Goal: Task Accomplishment & Management: Complete application form

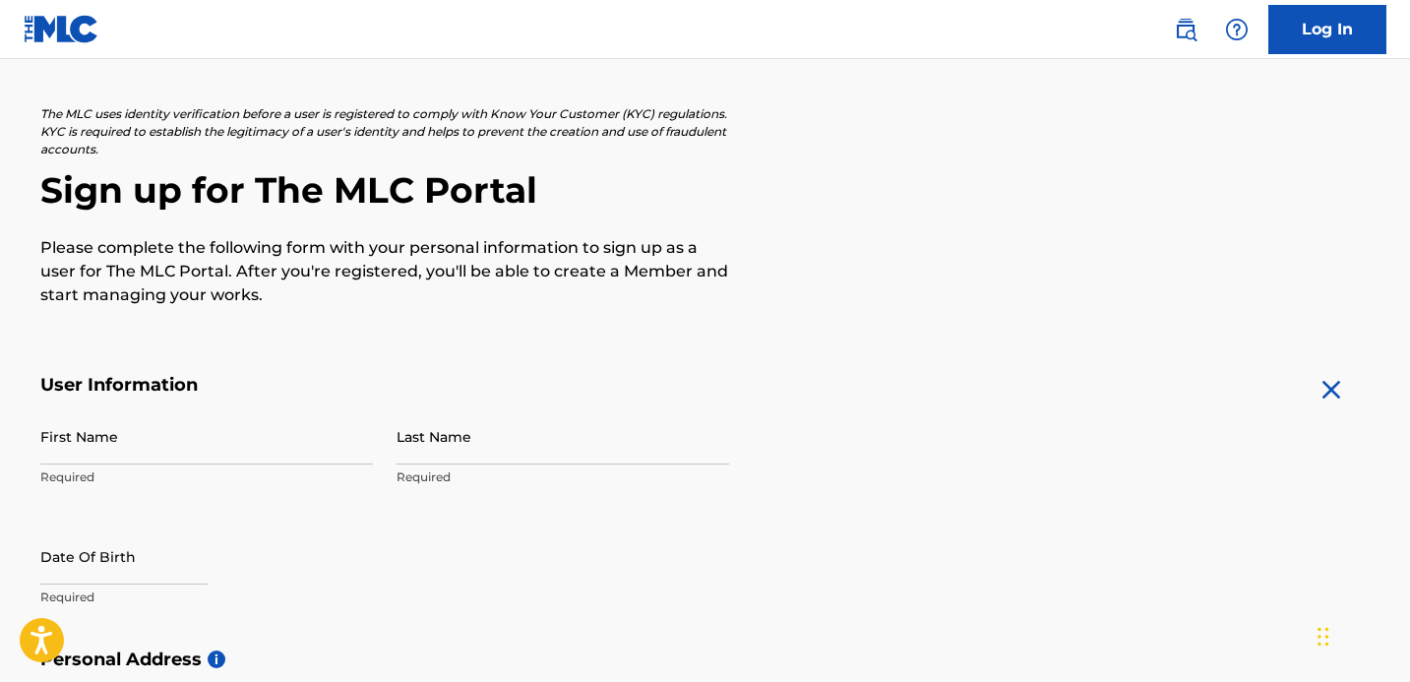
scroll to position [122, 0]
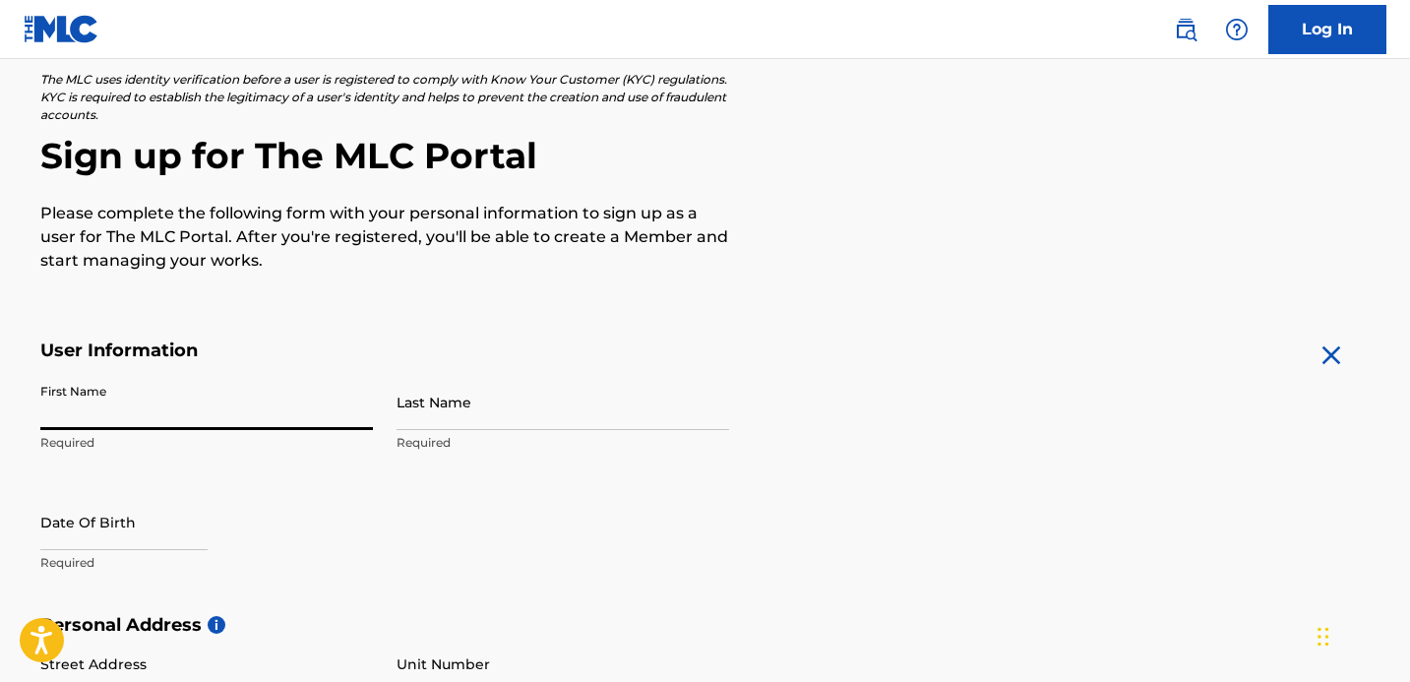
click at [197, 410] on input "First Name" at bounding box center [206, 402] width 333 height 56
type input "Yohanna"
type input "Bauerdorf"
type input "[STREET_ADDRESS]"
type input "[GEOGRAPHIC_DATA]"
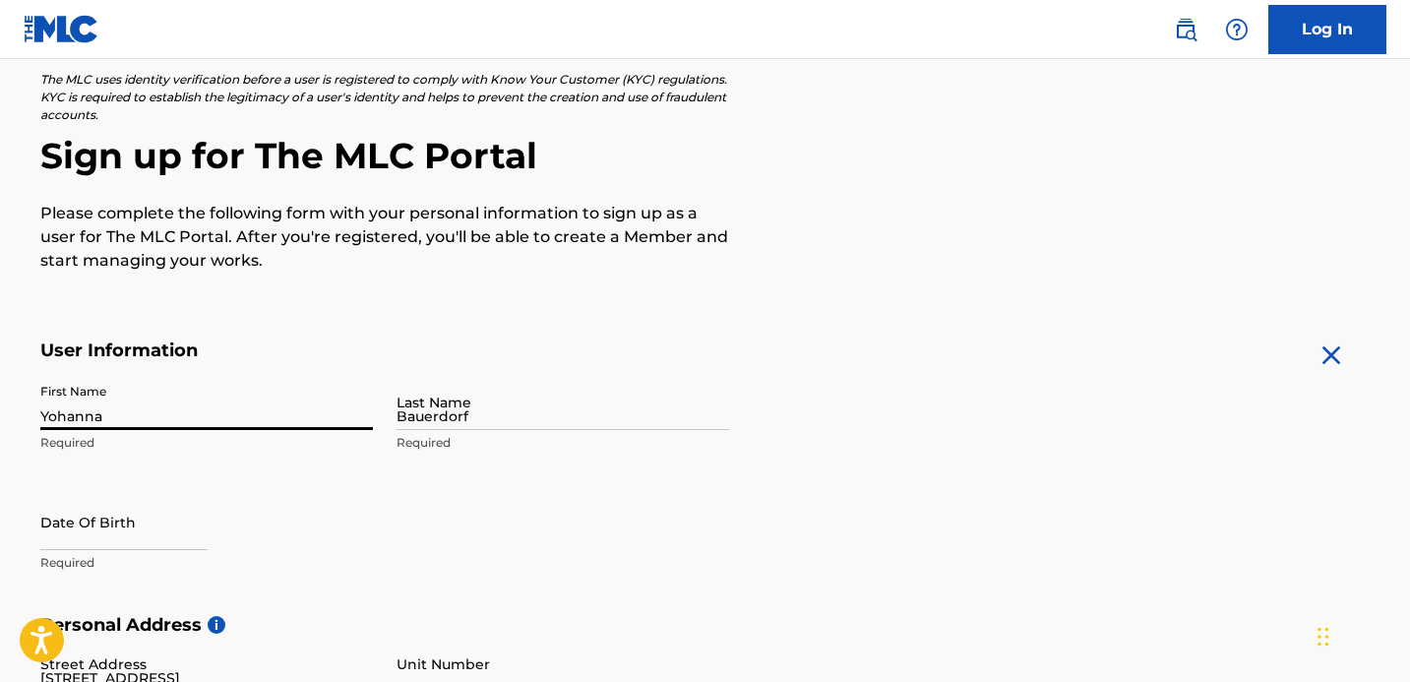
type input "[GEOGRAPHIC_DATA]"
type input "[US_STATE]"
type input "90027"
type input "609"
type input "4447423"
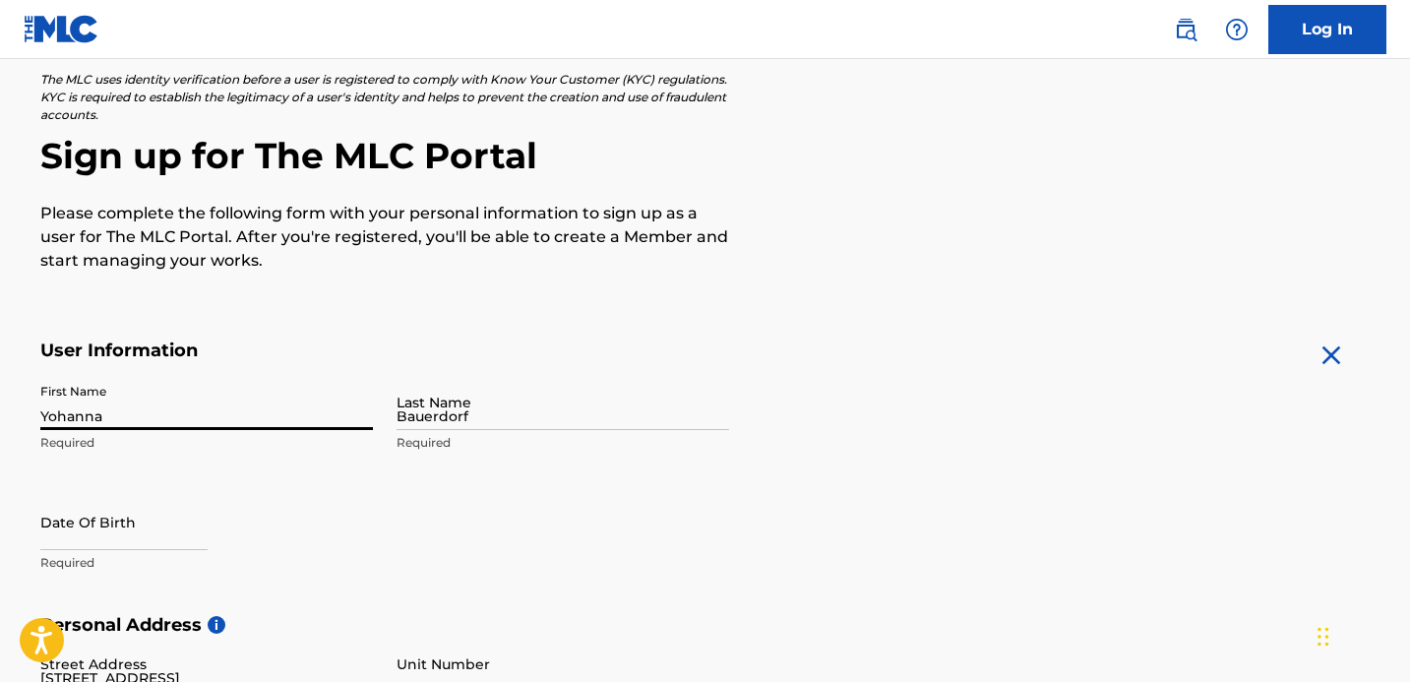
type input "[EMAIL_ADDRESS][DOMAIN_NAME]"
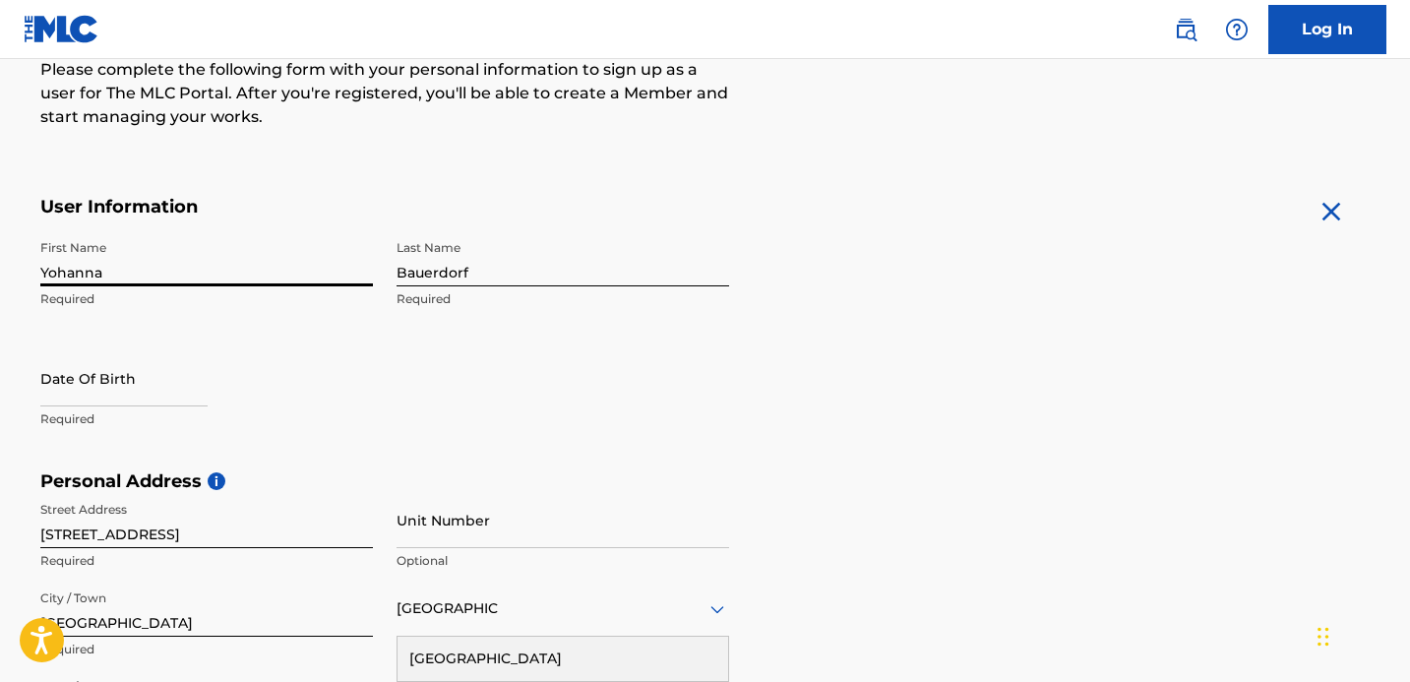
scroll to position [285, 0]
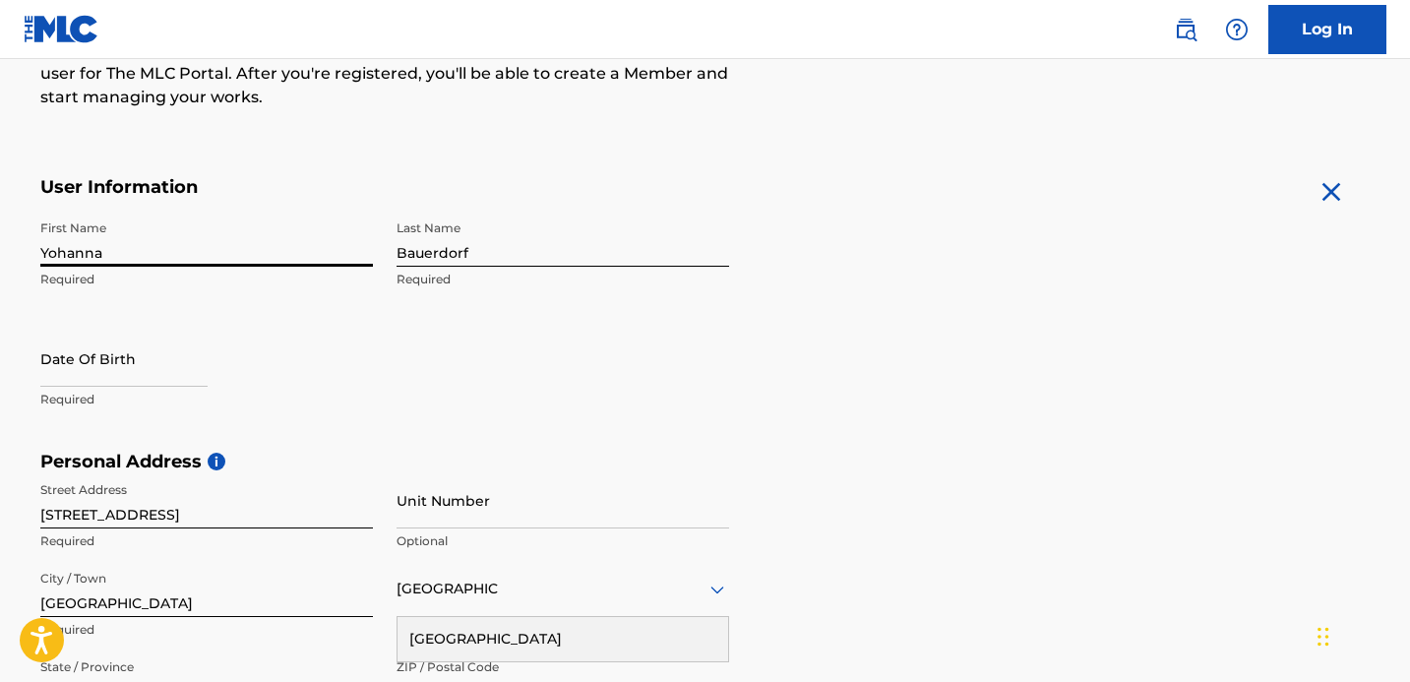
click at [142, 368] on input "text" at bounding box center [123, 359] width 167 height 56
select select "8"
select select "2025"
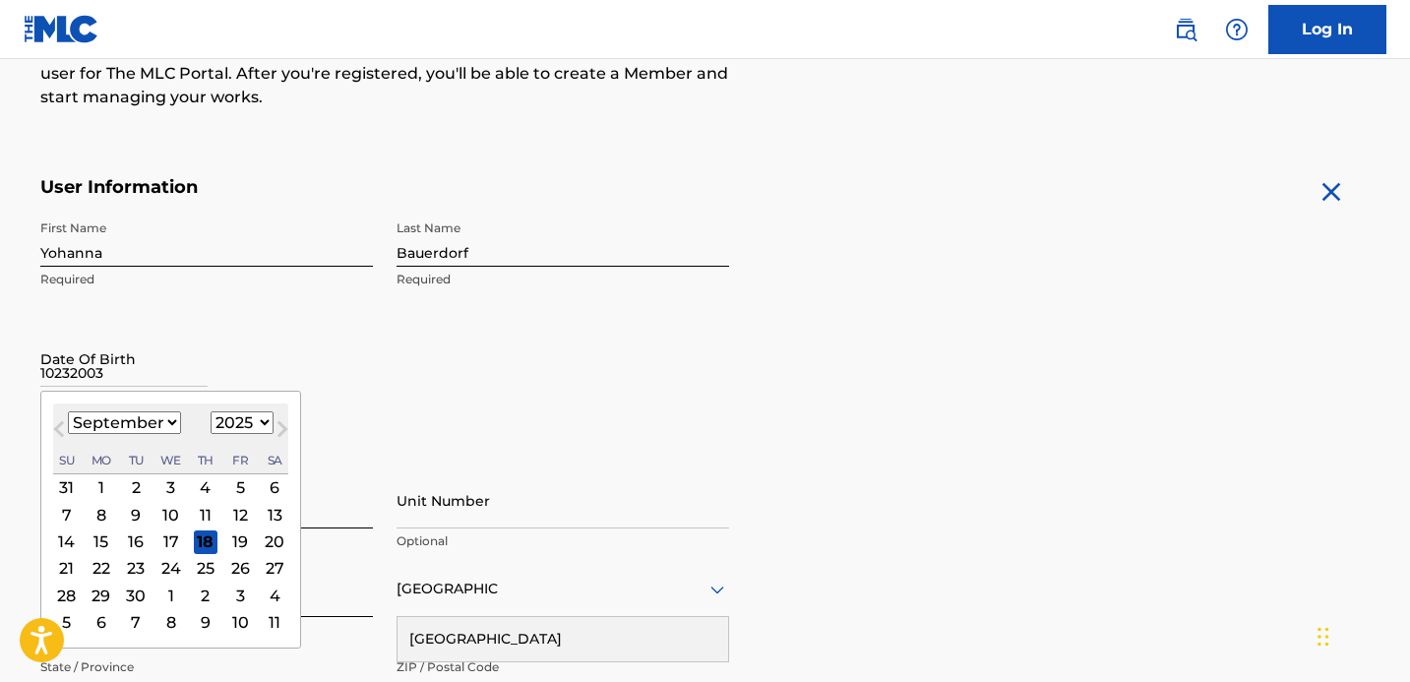
click at [56, 366] on input "10232003" at bounding box center [123, 359] width 167 height 56
click at [75, 369] on input "10/232003" at bounding box center [123, 359] width 167 height 56
type input "[DATE]"
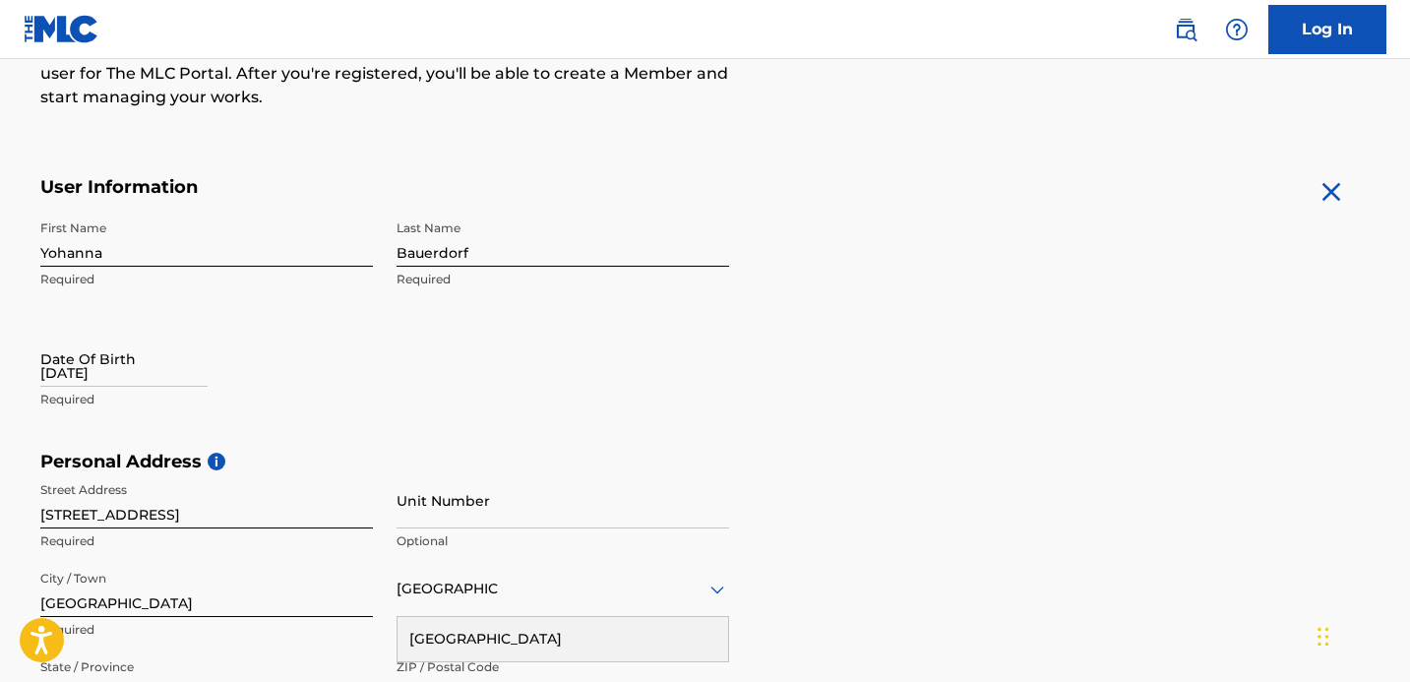
click at [216, 337] on div "Date Of Birth [DEMOGRAPHIC_DATA] Required" at bounding box center [206, 375] width 333 height 89
select select "8"
select select "2025"
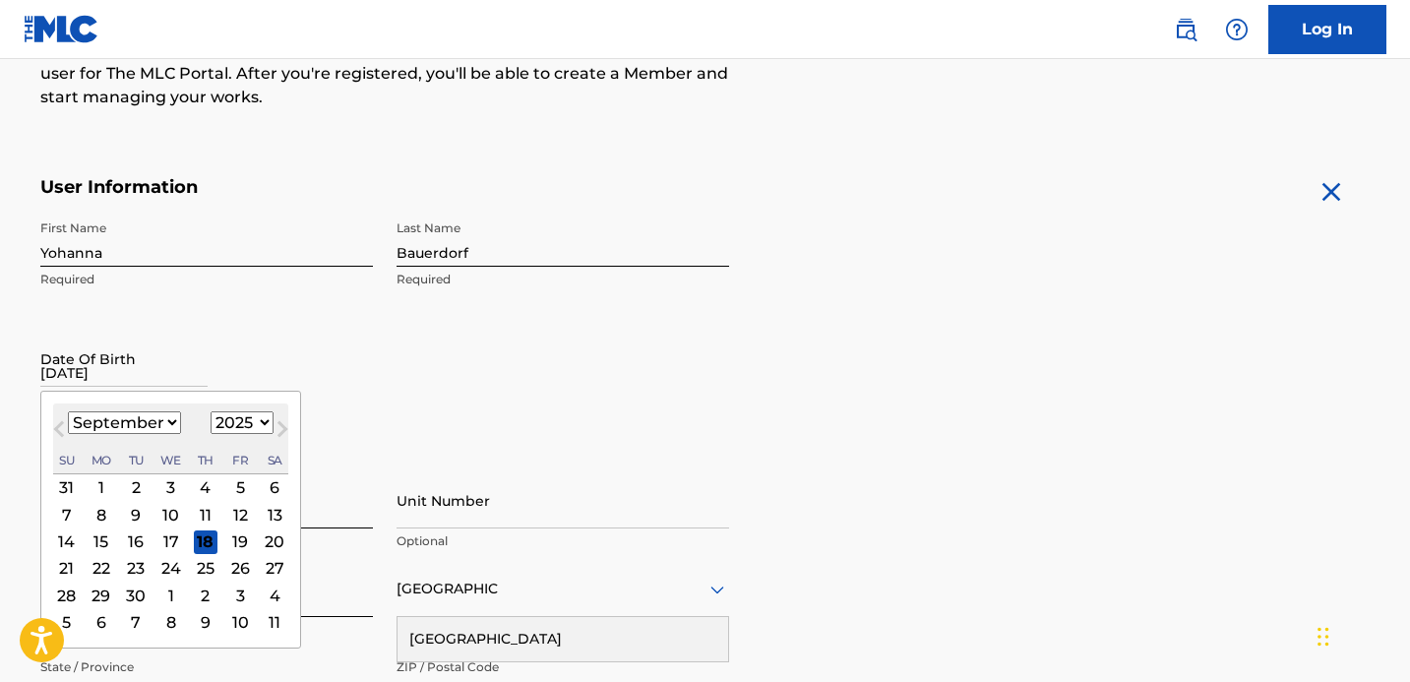
click at [132, 380] on input "[DATE]" at bounding box center [123, 359] width 167 height 56
click at [137, 410] on div "[DATE] January February March April May June July August September October Nove…" at bounding box center [170, 438] width 235 height 71
click at [136, 425] on select "January February March April May June July August September October November De…" at bounding box center [124, 422] width 113 height 23
select select "9"
click at [68, 411] on select "January February March April May June July August September October November De…" at bounding box center [124, 422] width 113 height 23
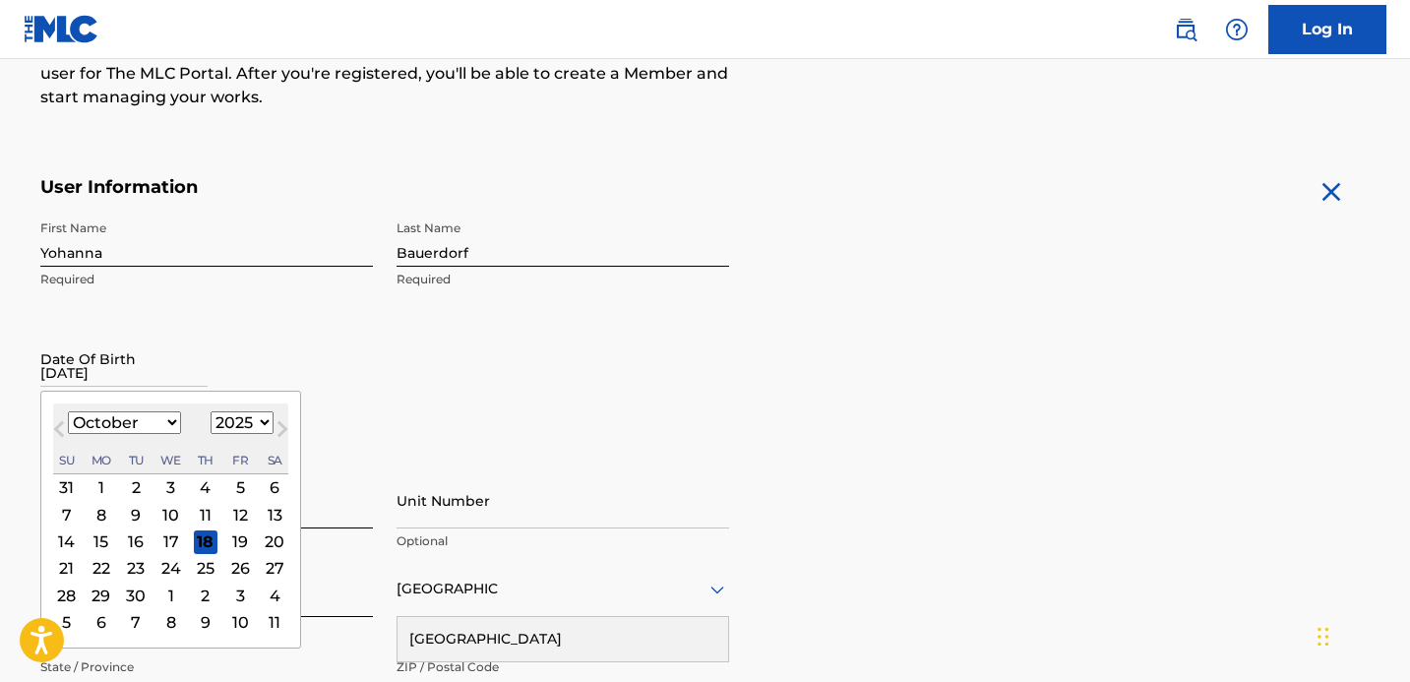
click at [260, 422] on select "1899 1900 1901 1902 1903 1904 1905 1906 1907 1908 1909 1910 1911 1912 1913 1914…" at bounding box center [242, 422] width 63 height 23
select select "2003"
click at [211, 411] on select "1899 1900 1901 1902 1903 1904 1905 1906 1907 1908 1909 1910 1911 1912 1913 1914…" at bounding box center [242, 422] width 63 height 23
click at [199, 569] on div "23" at bounding box center [205, 568] width 24 height 24
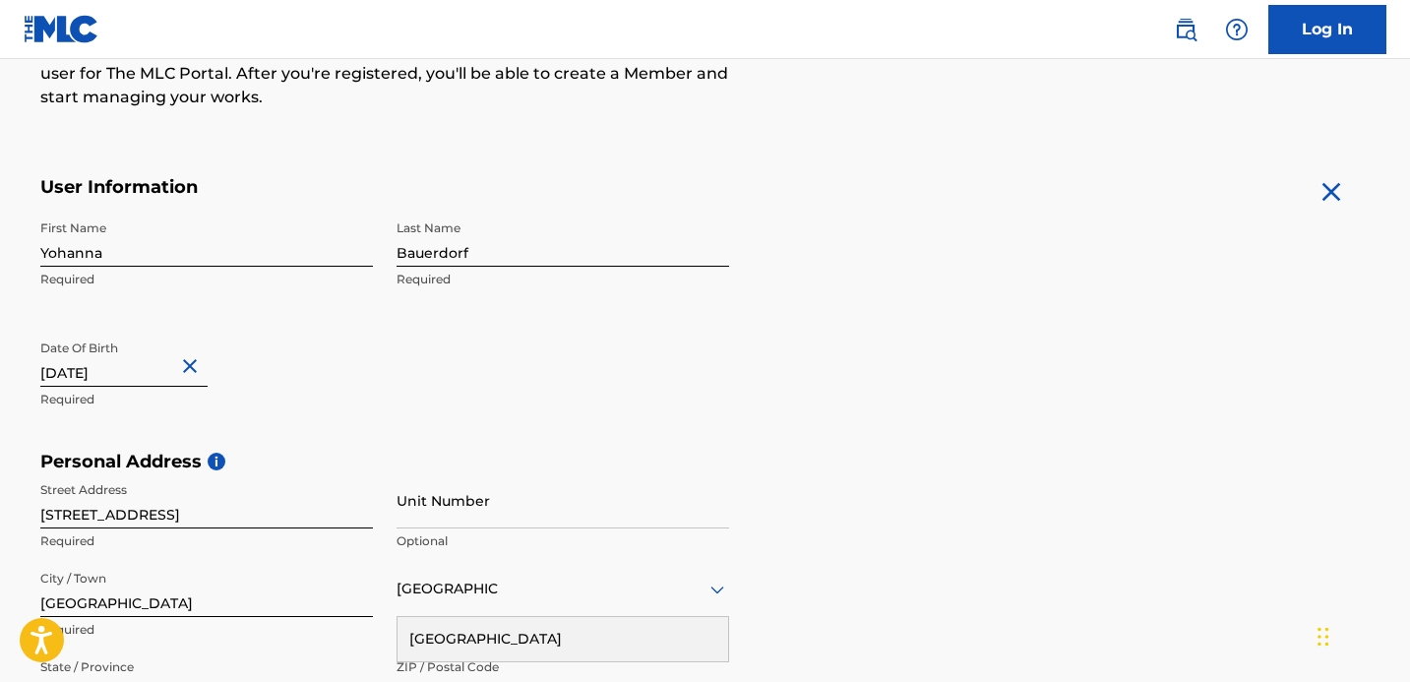
click at [421, 431] on div "First Name [PERSON_NAME] Required Last Name [PERSON_NAME] Required Date Of Birt…" at bounding box center [384, 331] width 689 height 240
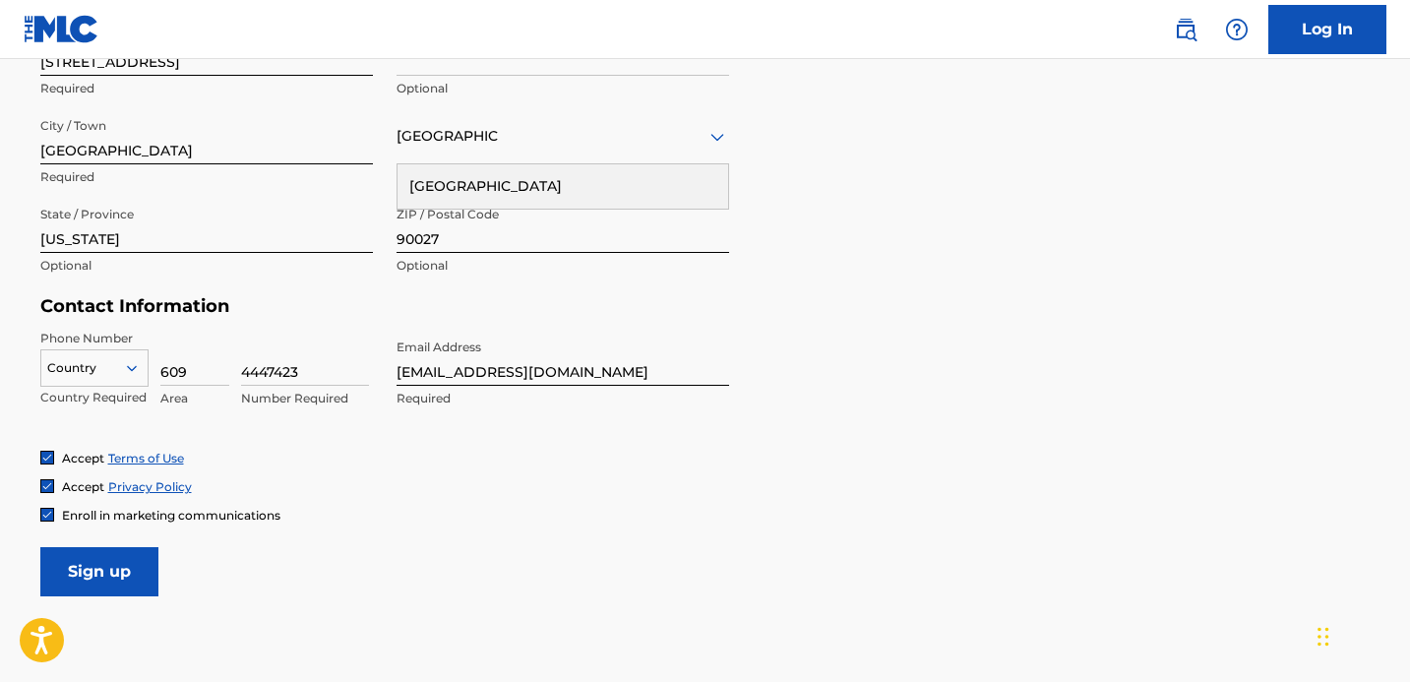
scroll to position [742, 0]
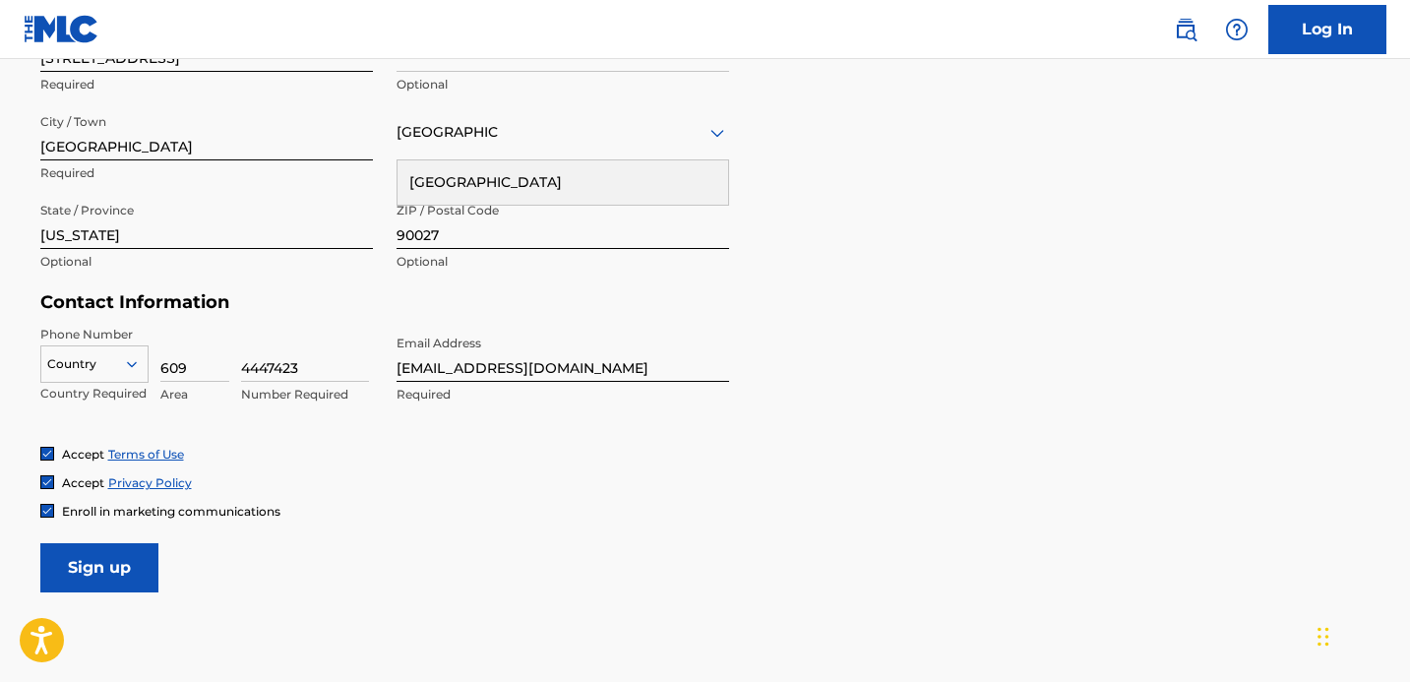
drag, startPoint x: 389, startPoint y: 367, endPoint x: 632, endPoint y: 372, distance: 243.1
click at [632, 374] on div "Phone Number Country Country Required 609 Area 4447423 Number Required Email Ad…" at bounding box center [384, 386] width 689 height 120
click at [632, 372] on input "[EMAIL_ADDRESS][DOMAIN_NAME]" at bounding box center [563, 354] width 333 height 56
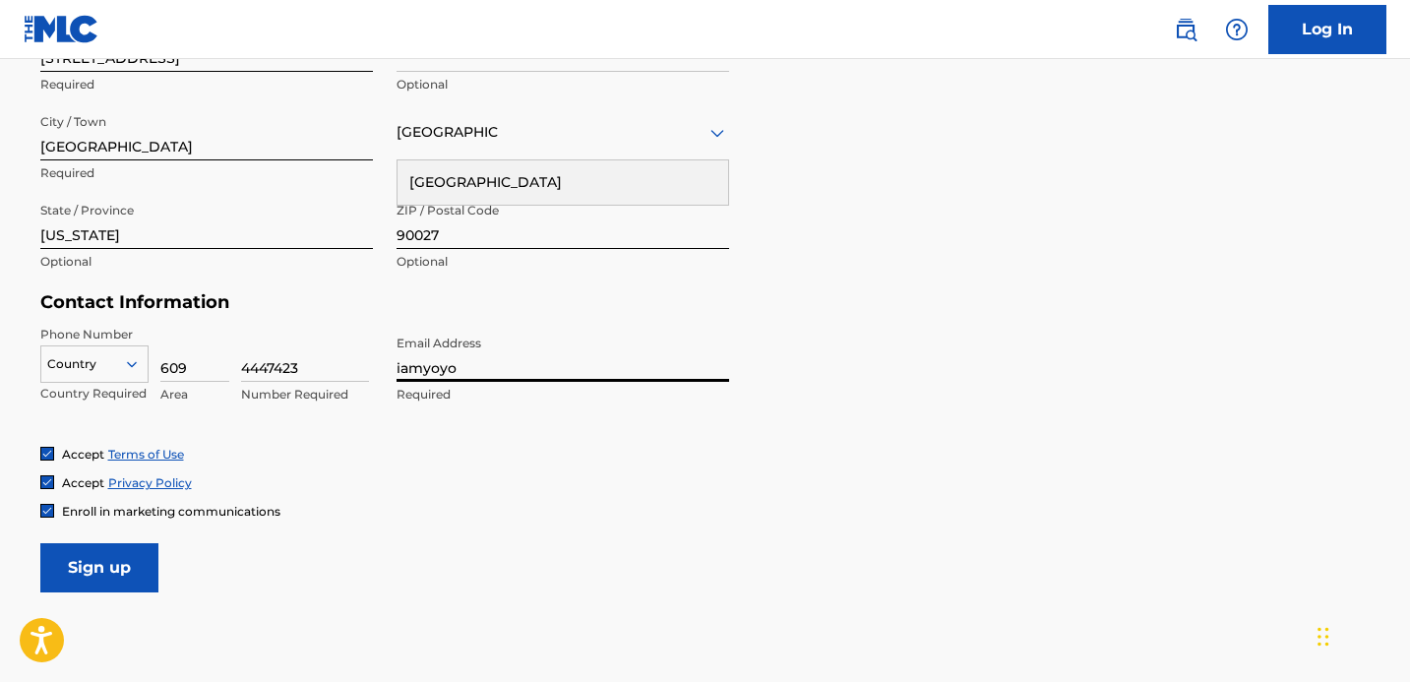
type input "[EMAIL_ADDRESS][DOMAIN_NAME]"
click at [108, 563] on input "Sign up" at bounding box center [99, 567] width 118 height 49
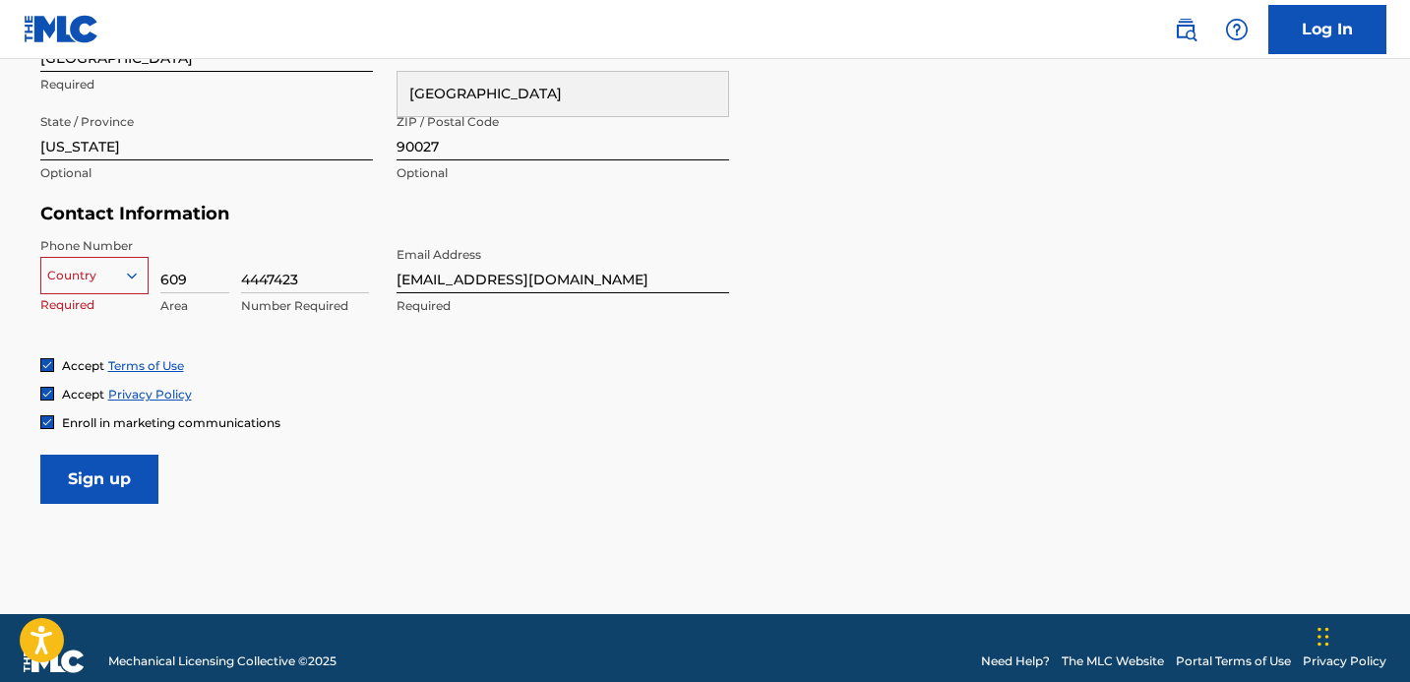
scroll to position [856, 0]
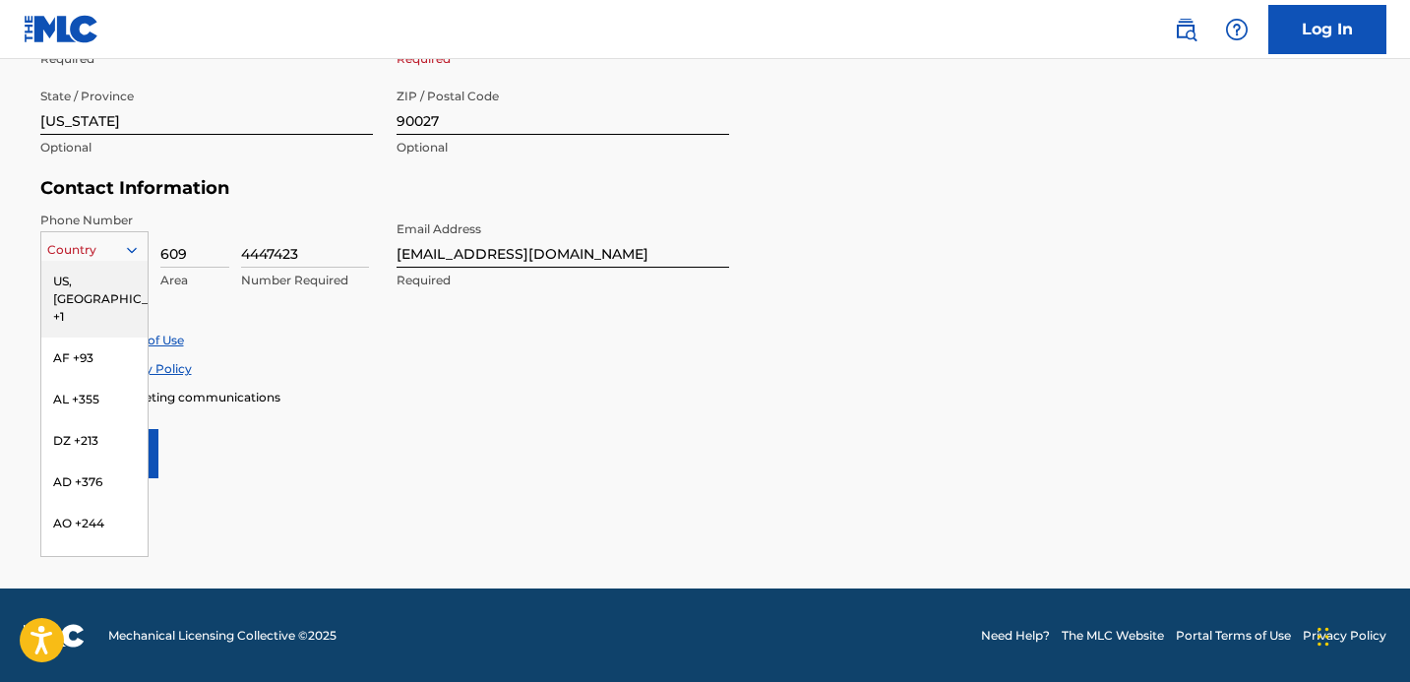
click at [80, 259] on div at bounding box center [94, 250] width 106 height 22
click at [86, 289] on div "US, [GEOGRAPHIC_DATA] +1" at bounding box center [94, 299] width 106 height 77
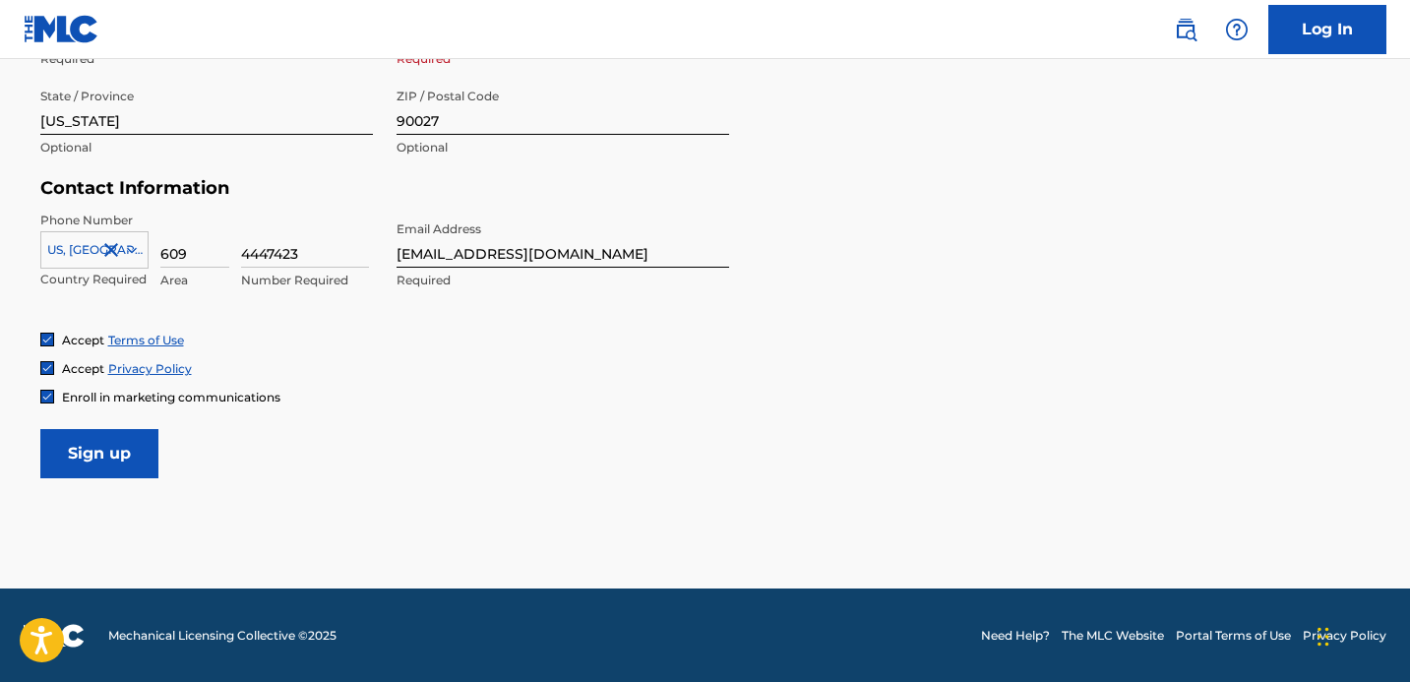
click at [94, 464] on input "Sign up" at bounding box center [99, 453] width 118 height 49
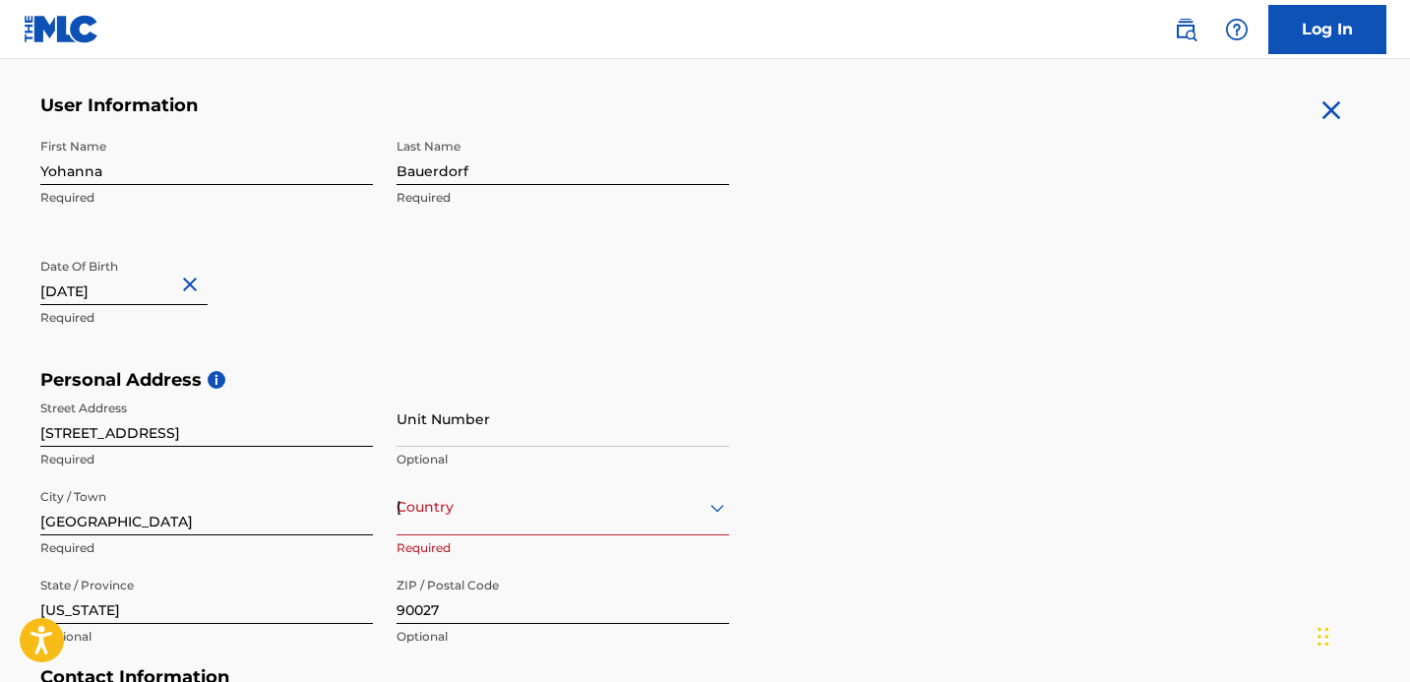
click at [447, 511] on div "option , selected. Select is focused ,type to refine list, press Down to open t…" at bounding box center [563, 507] width 333 height 56
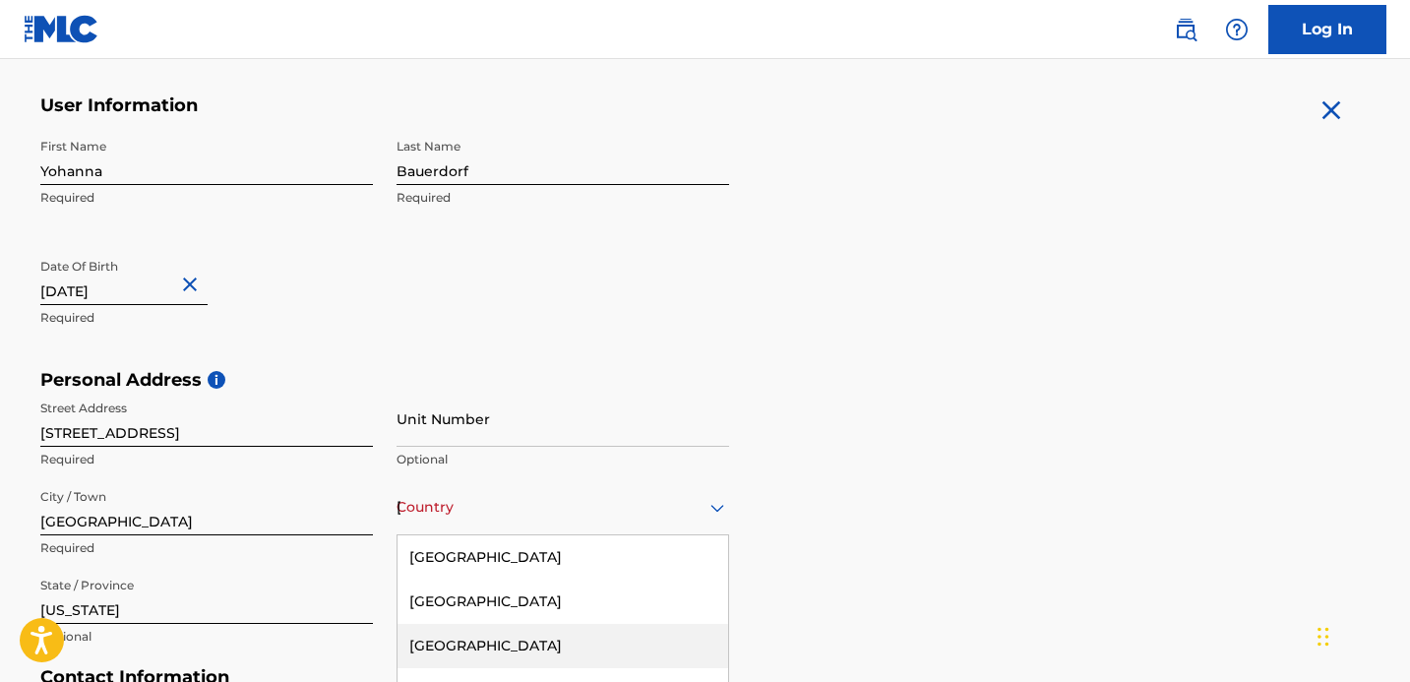
scroll to position [517, 0]
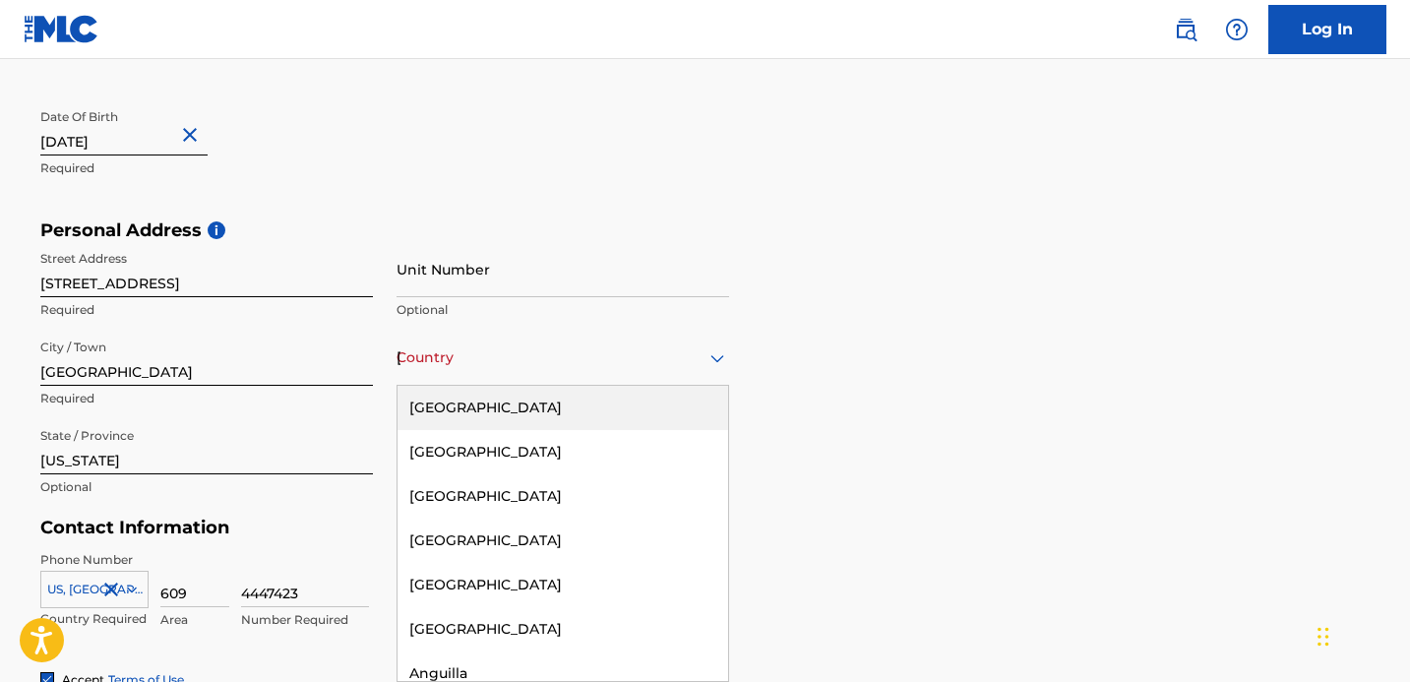
click at [446, 392] on div "[GEOGRAPHIC_DATA]" at bounding box center [563, 408] width 331 height 44
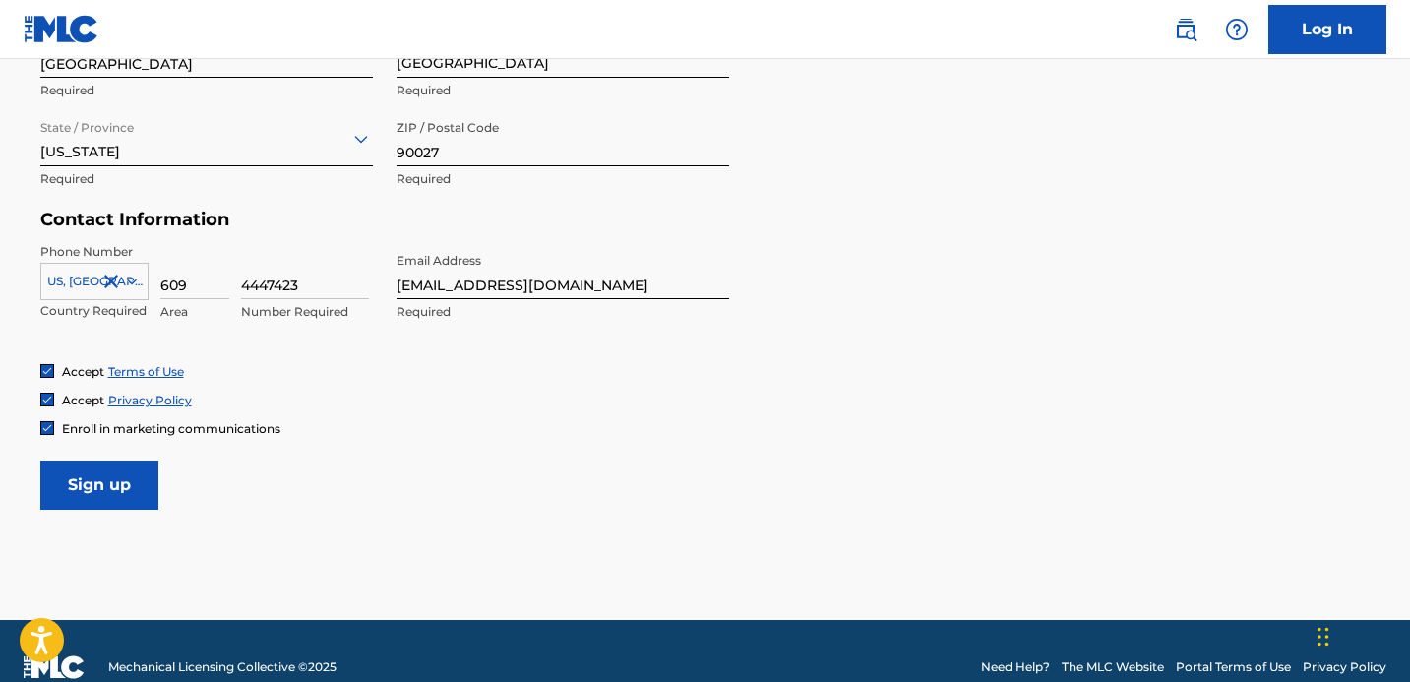
scroll to position [856, 0]
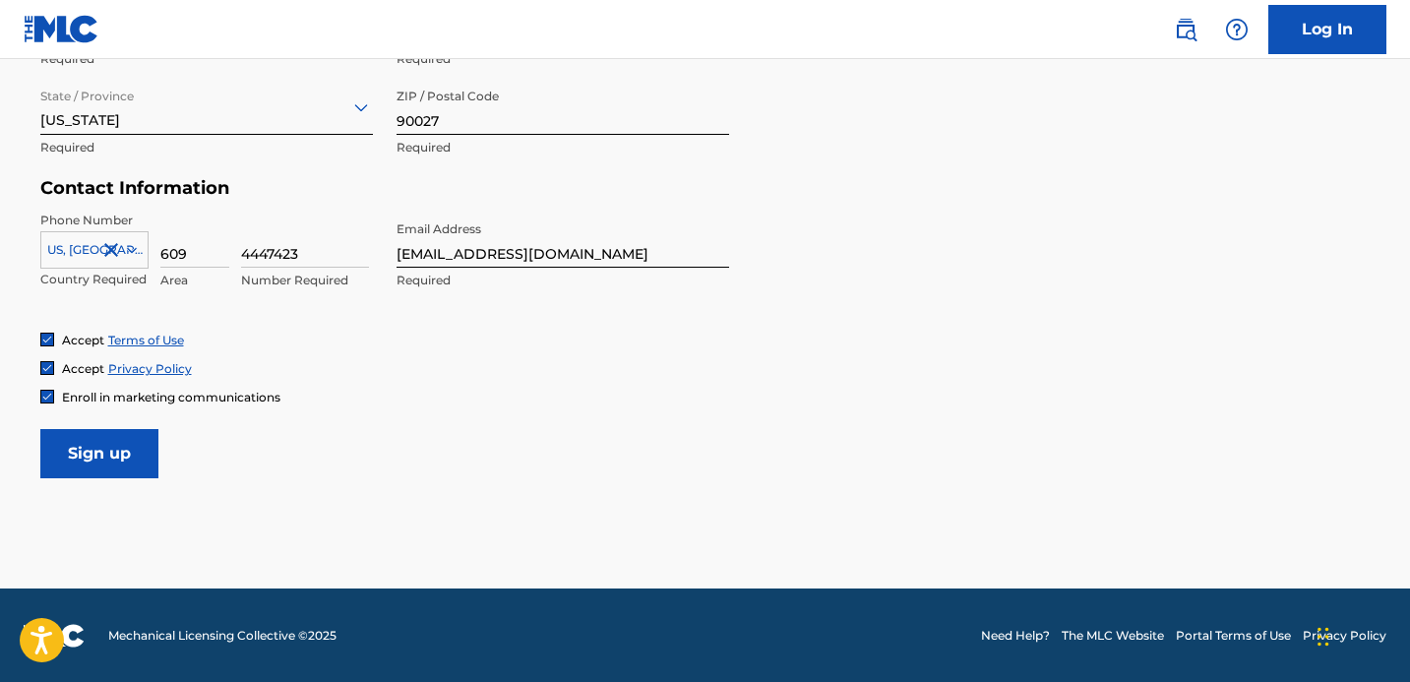
click at [103, 458] on input "Sign up" at bounding box center [99, 453] width 118 height 49
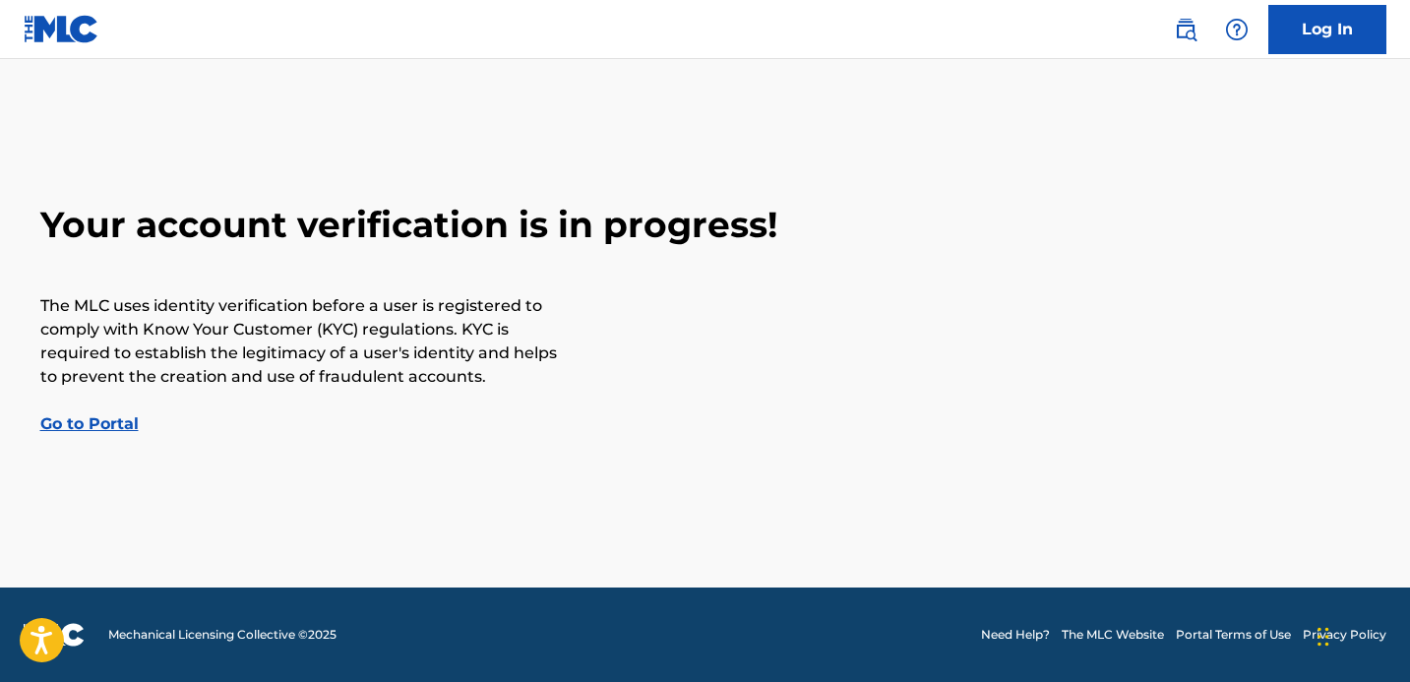
click at [63, 423] on link "Go to Portal" at bounding box center [89, 423] width 98 height 19
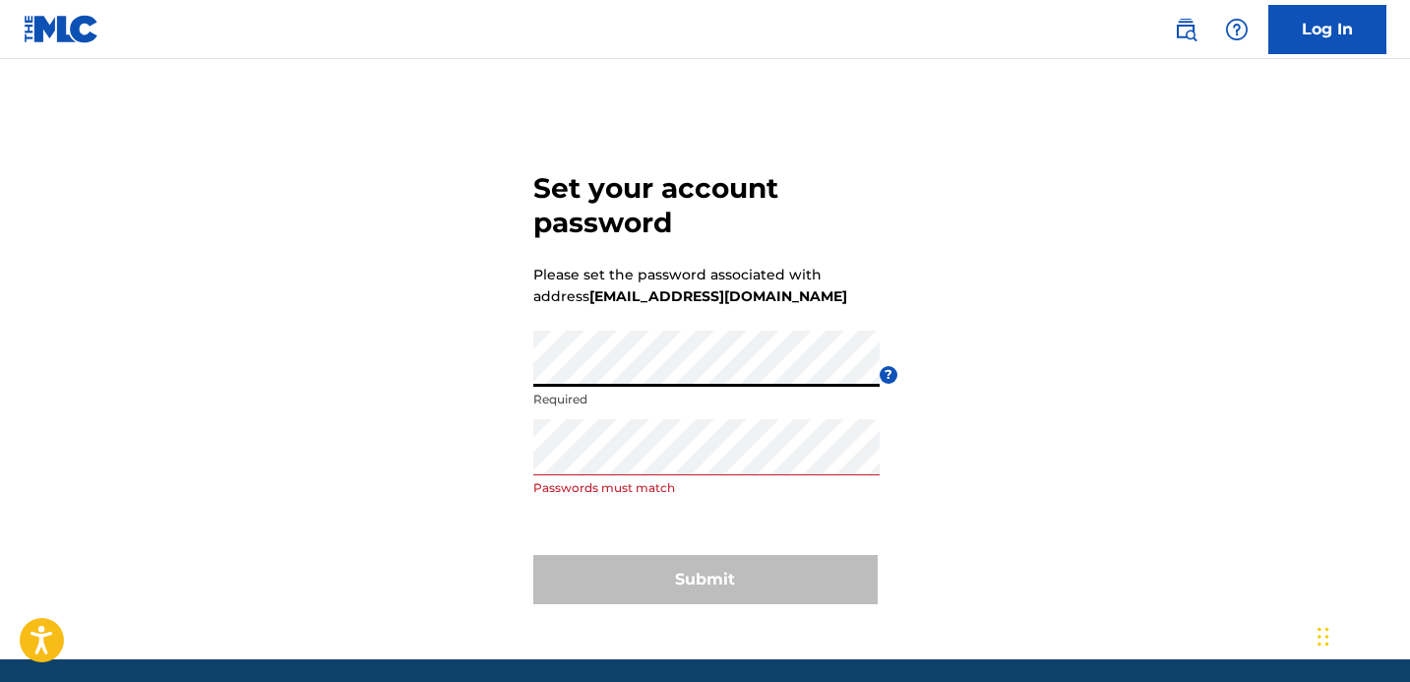
click at [559, 510] on form "Set your account password Please set the password associated with address iamyo…" at bounding box center [705, 383] width 344 height 551
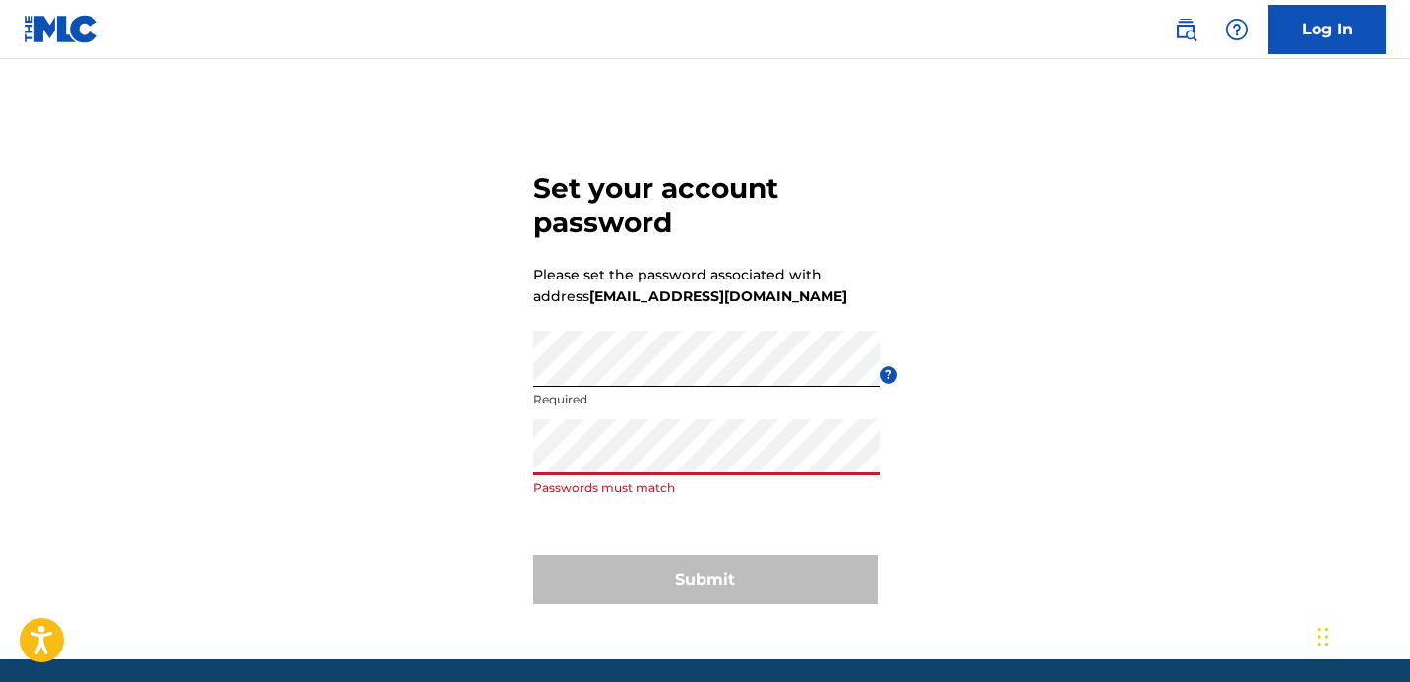
click at [506, 466] on div "Set your account password Please set the password associated with address iamyo…" at bounding box center [705, 383] width 1377 height 551
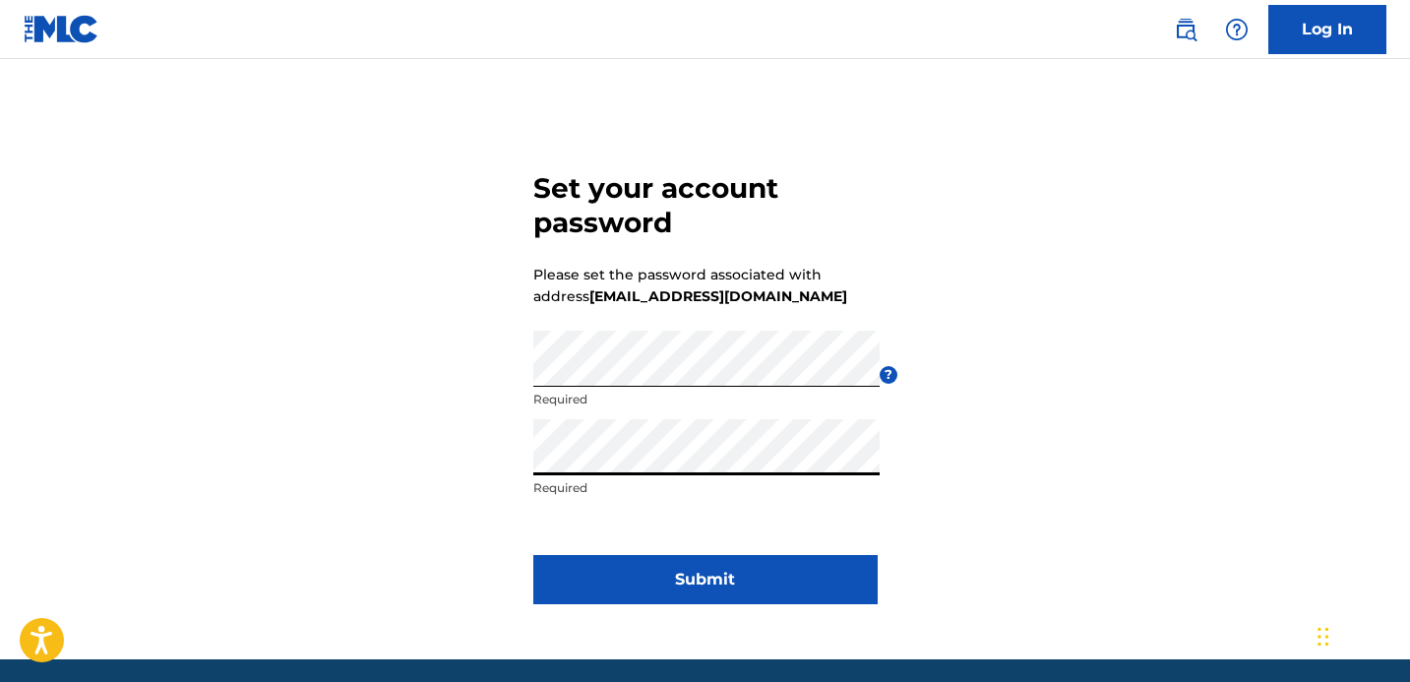
click at [600, 565] on button "Submit" at bounding box center [705, 579] width 344 height 49
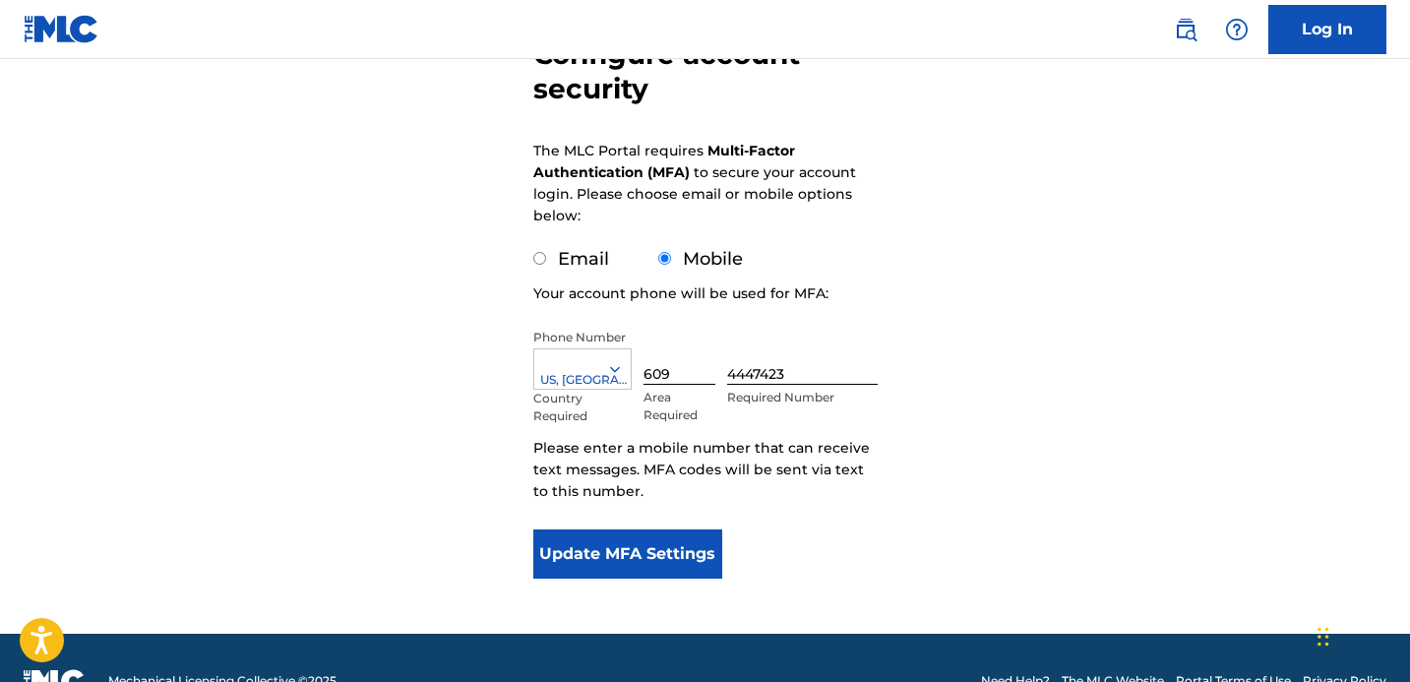
scroll to position [253, 0]
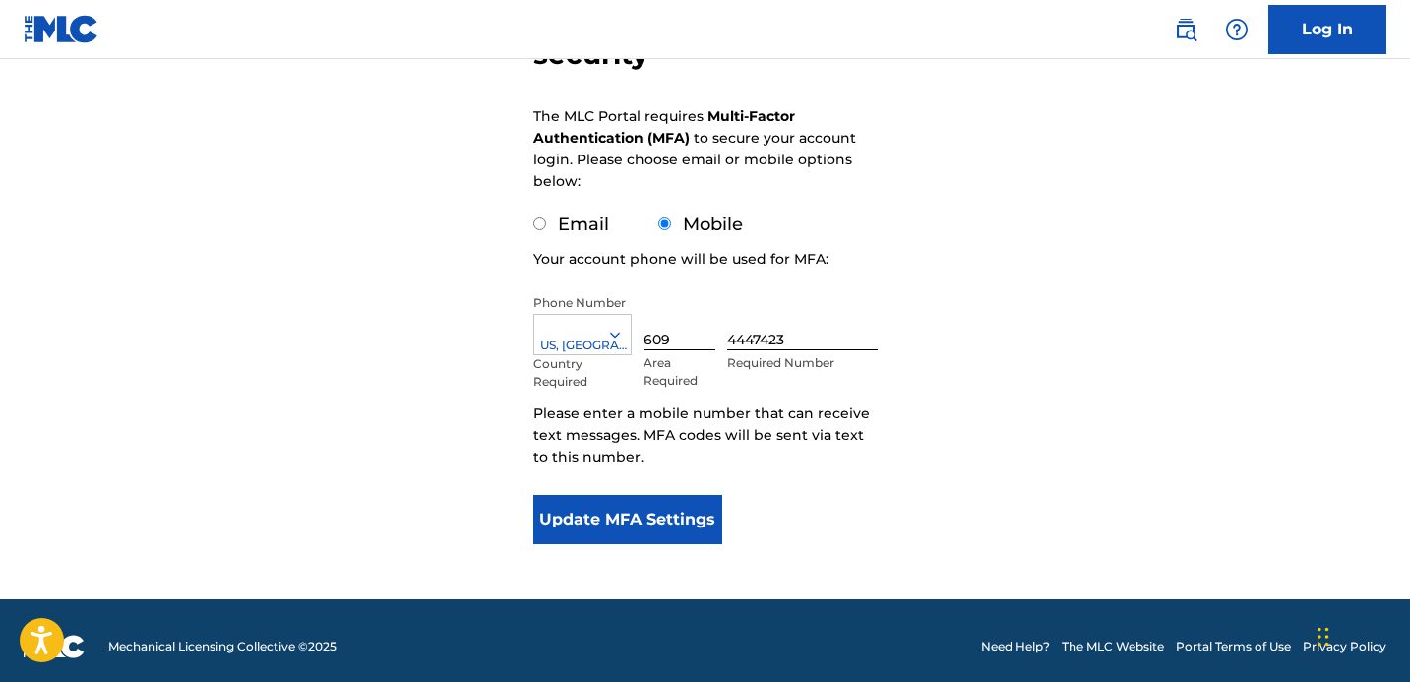
click at [624, 501] on button "Update MFA Settings" at bounding box center [628, 519] width 190 height 49
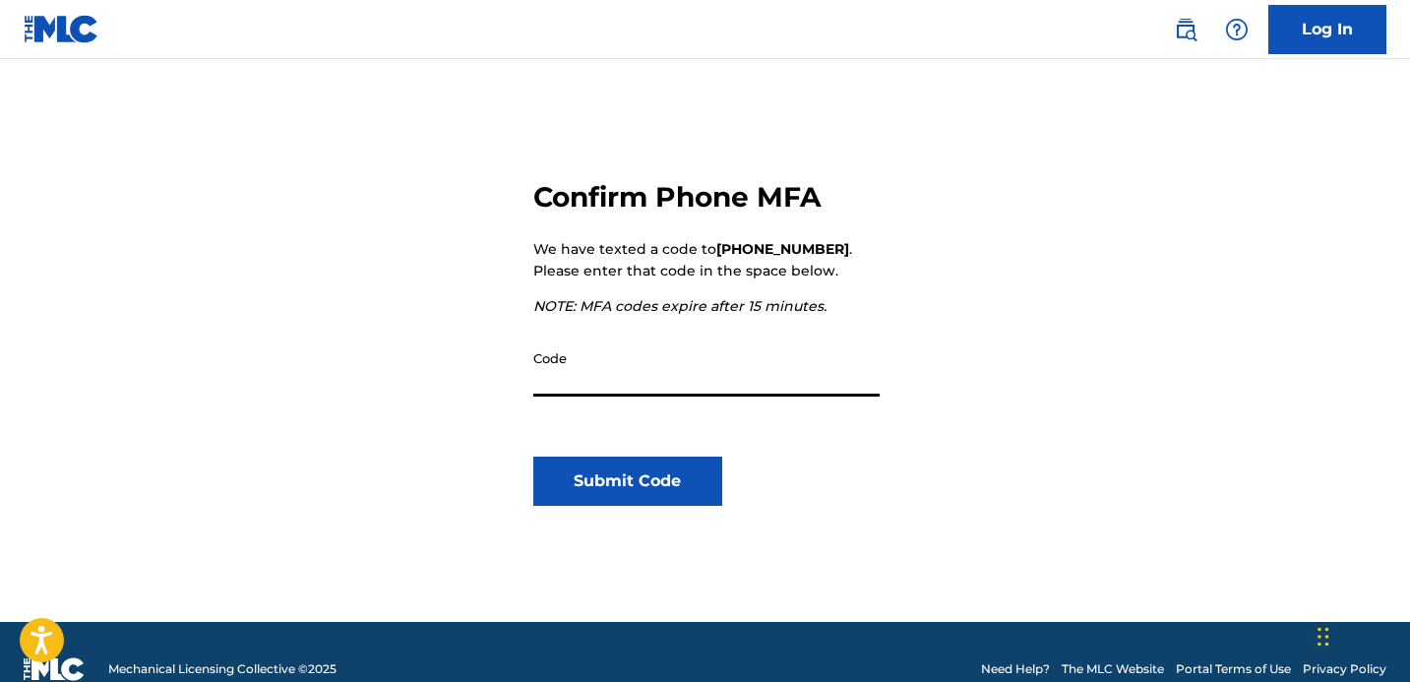
scroll to position [186, 0]
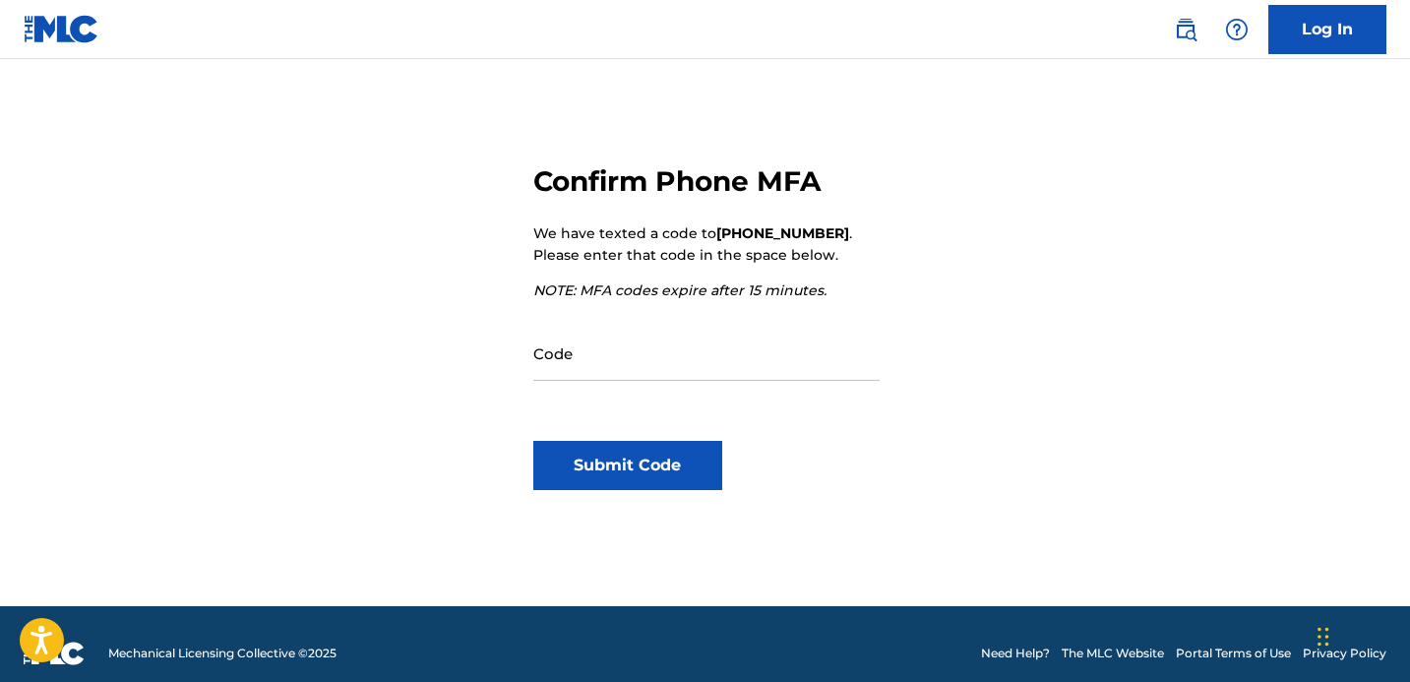
click at [587, 387] on div "Code" at bounding box center [706, 369] width 346 height 89
click at [586, 368] on input "Code" at bounding box center [706, 353] width 346 height 56
paste input "059447"
type input "059447"
click at [629, 452] on button "Submit Code" at bounding box center [628, 465] width 190 height 49
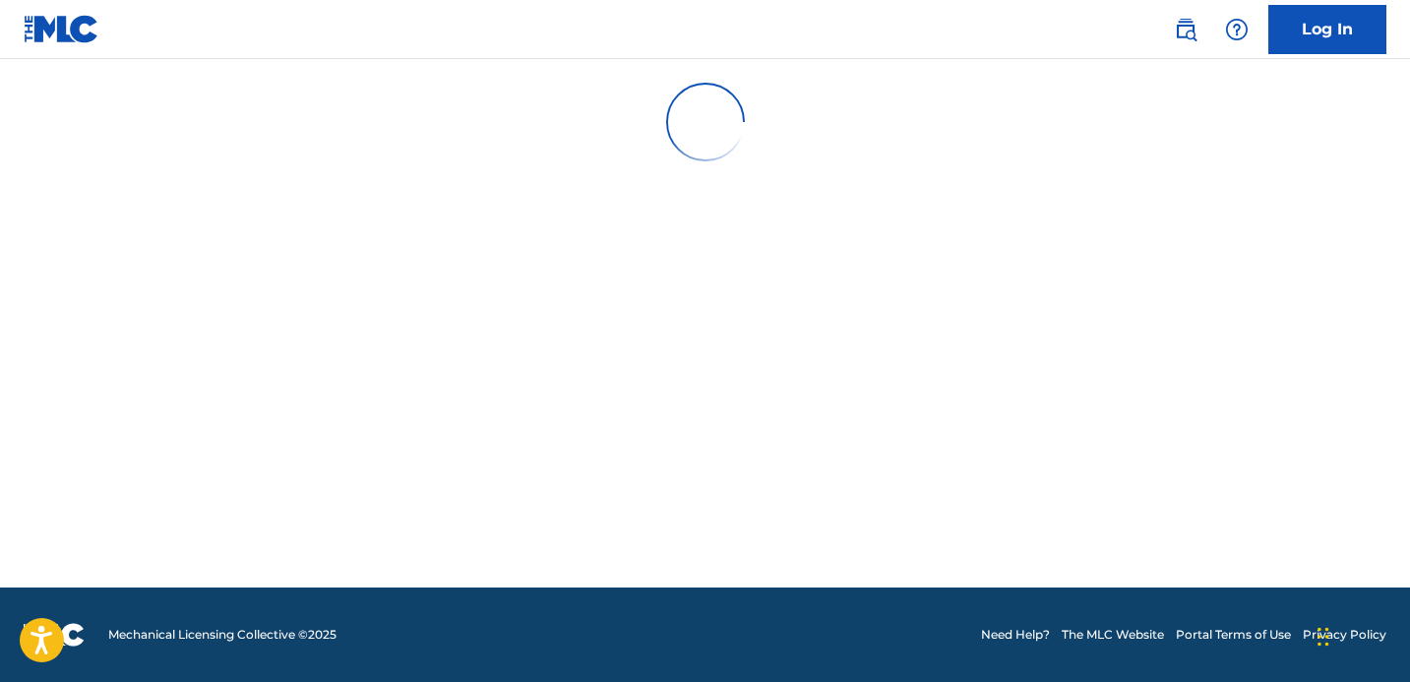
scroll to position [0, 0]
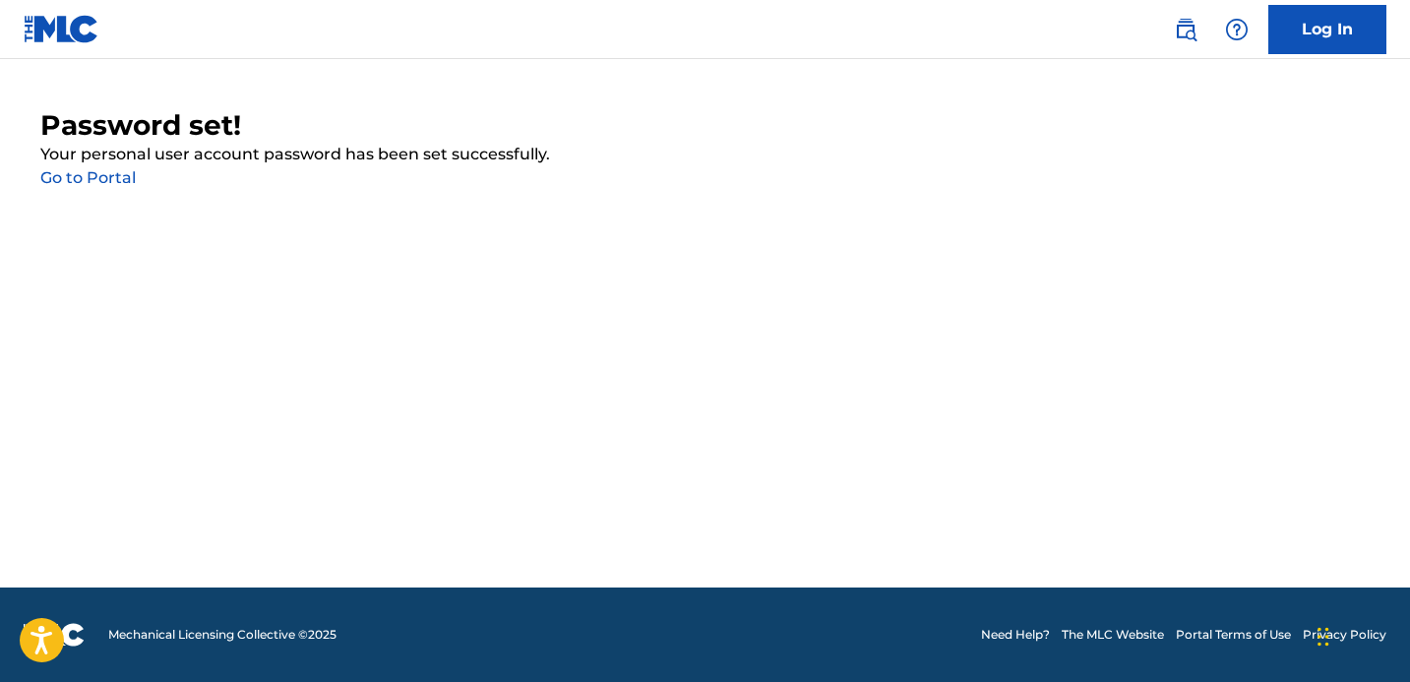
click at [96, 163] on p "Your personal user account password has been set successfully." at bounding box center [705, 155] width 1330 height 24
click at [96, 176] on link "Go to Portal" at bounding box center [87, 177] width 95 height 19
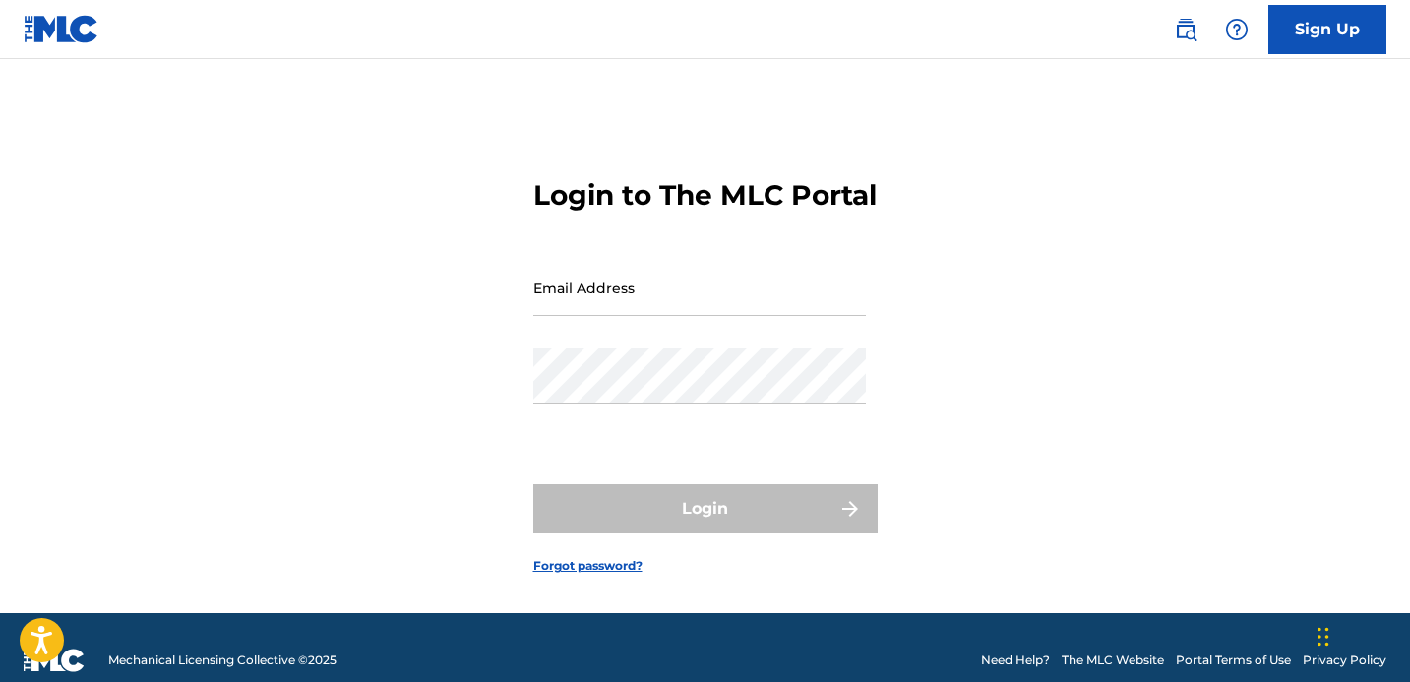
click at [571, 316] on input "Email Address" at bounding box center [699, 288] width 333 height 56
type input "[EMAIL_ADDRESS][DOMAIN_NAME]"
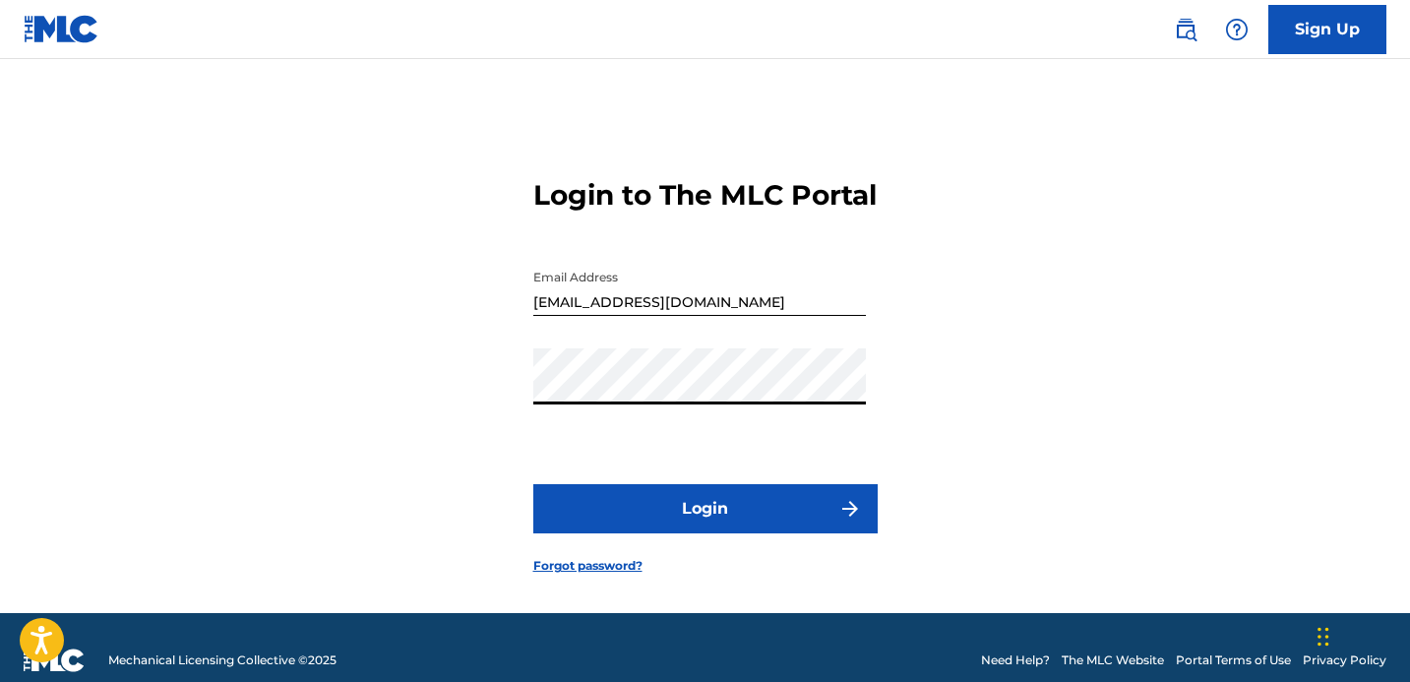
click at [584, 510] on form "Login to The MLC Portal Email Address iamyoyomusic@gmail.com Password Login For…" at bounding box center [705, 360] width 344 height 505
click at [585, 520] on button "Login" at bounding box center [705, 508] width 344 height 49
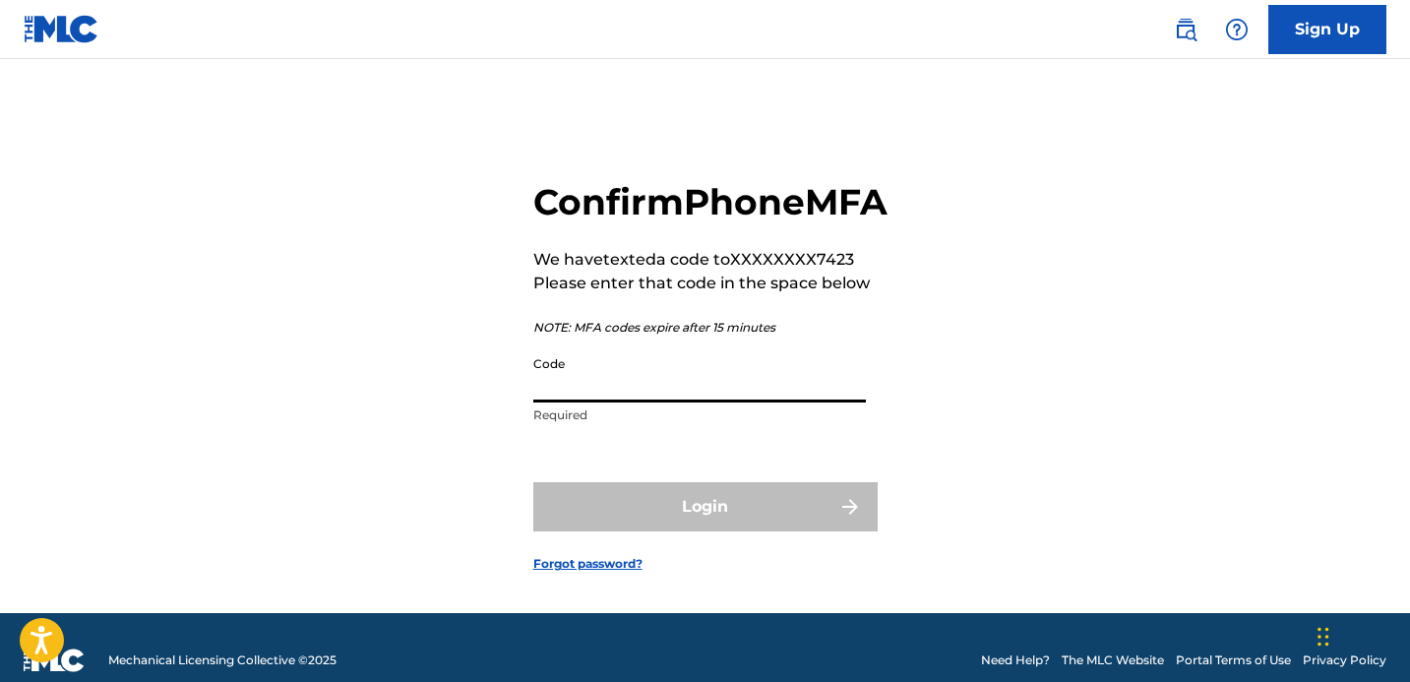
click at [615, 402] on input "Code" at bounding box center [699, 374] width 333 height 56
paste input "258289"
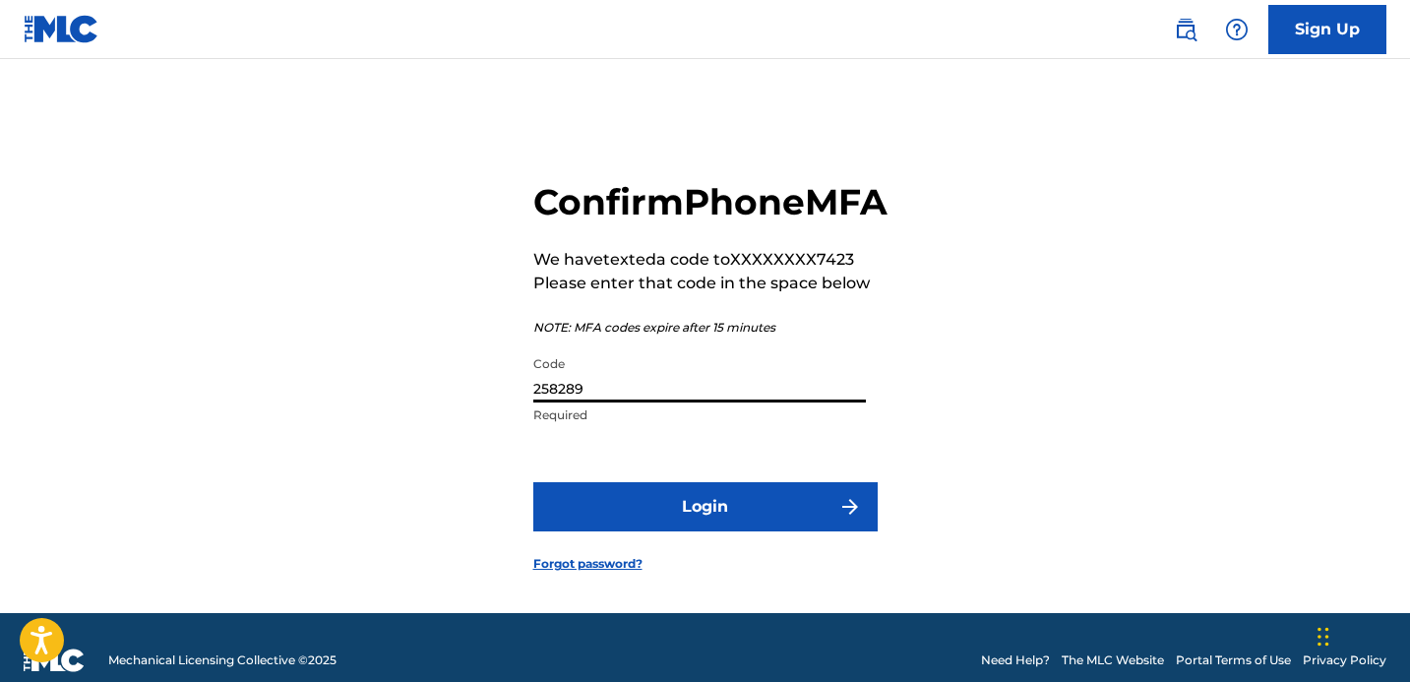
type input "258289"
click at [748, 523] on button "Login" at bounding box center [705, 506] width 344 height 49
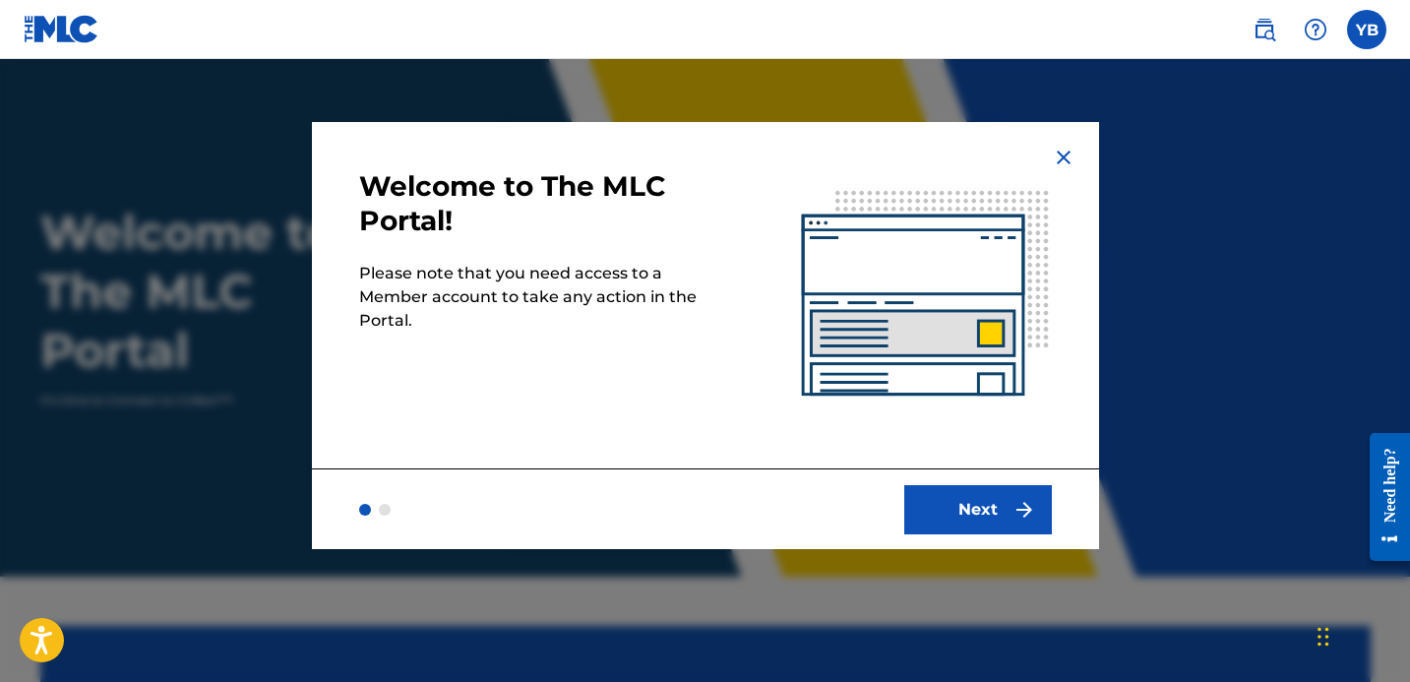
click at [964, 494] on button "Next" at bounding box center [978, 509] width 148 height 49
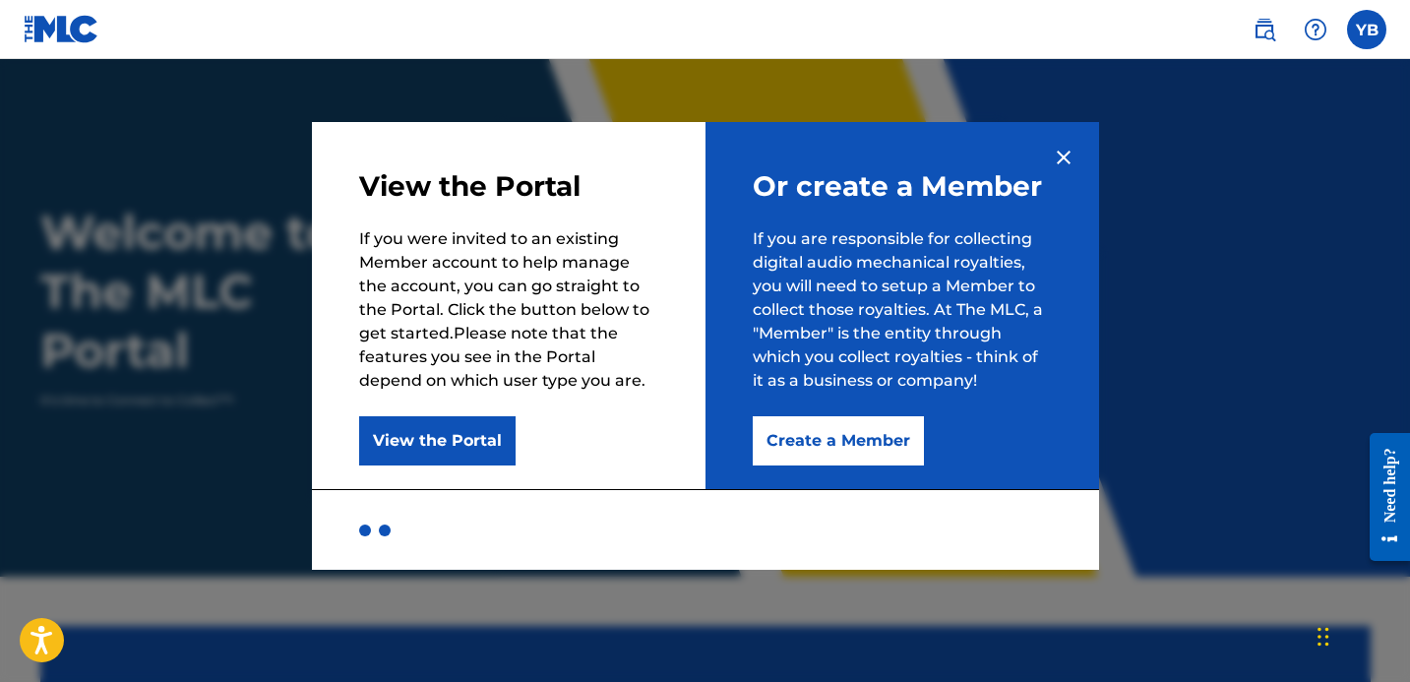
click at [410, 438] on button "View the Portal" at bounding box center [437, 440] width 156 height 49
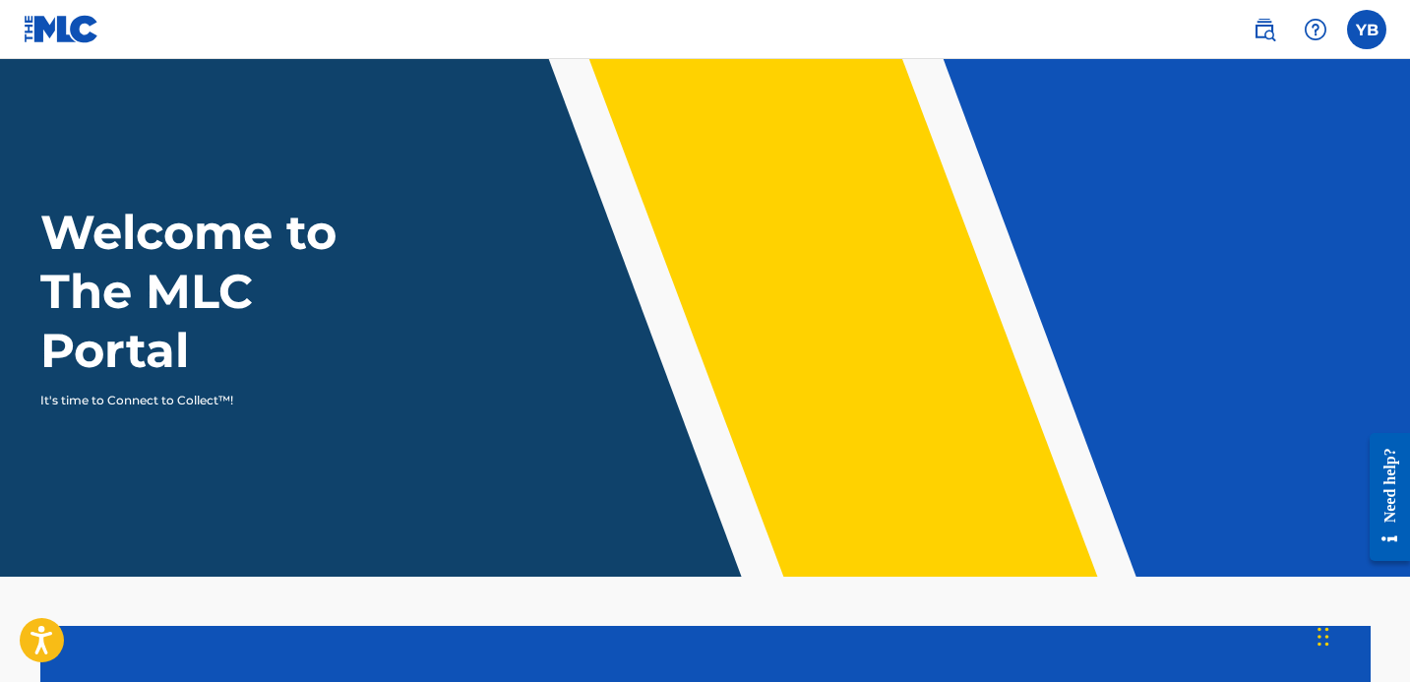
click at [434, 324] on div "Welcome to The MLC Portal It's time to Connect to Collect™!" at bounding box center [705, 306] width 1377 height 207
click at [139, 232] on h1 "Welcome to The MLC Portal" at bounding box center [224, 291] width 368 height 177
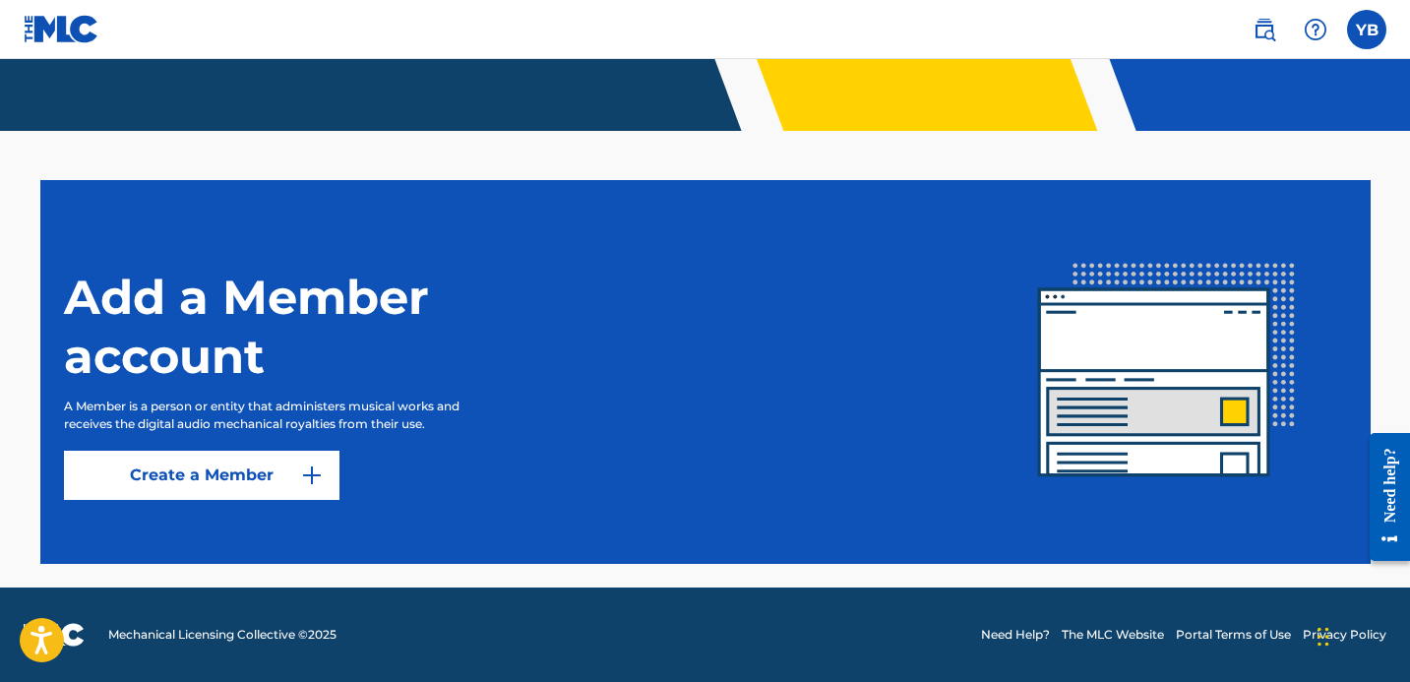
click at [264, 467] on link "Create a Member" at bounding box center [201, 475] width 275 height 49
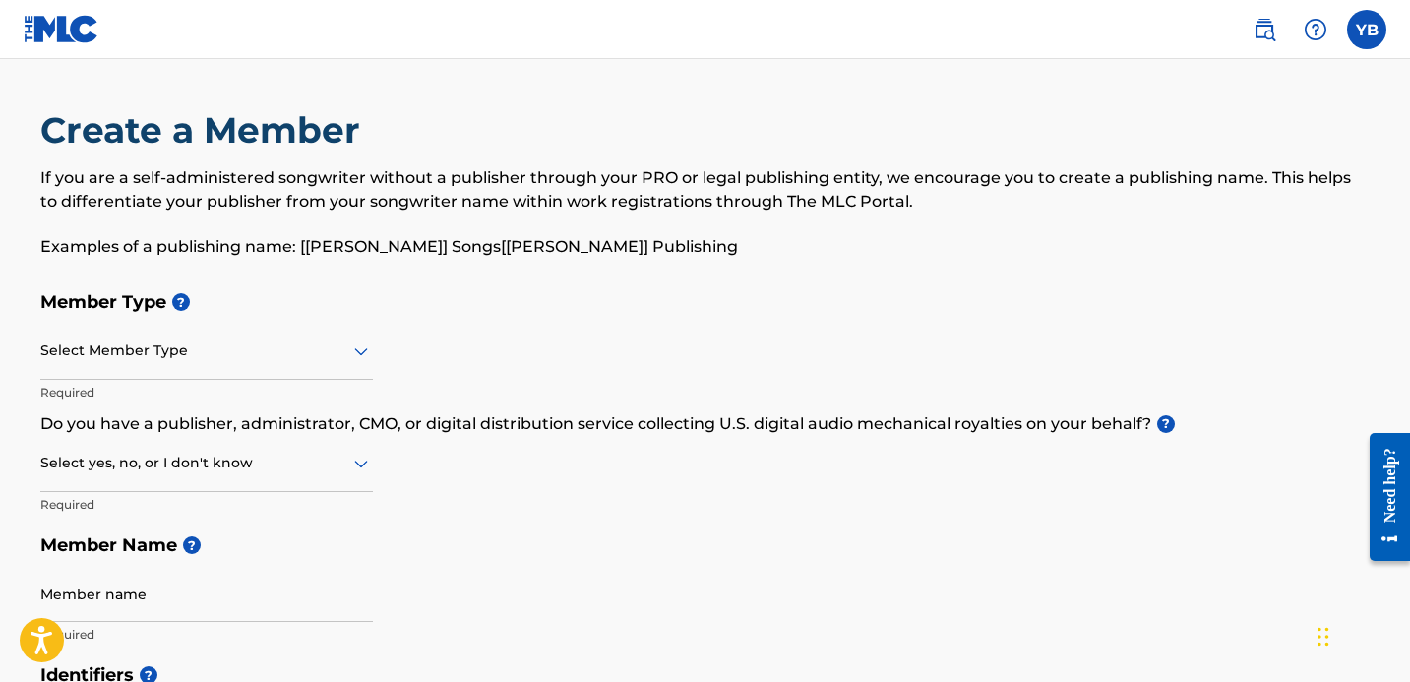
click at [149, 370] on div "Select Member Type" at bounding box center [206, 352] width 333 height 56
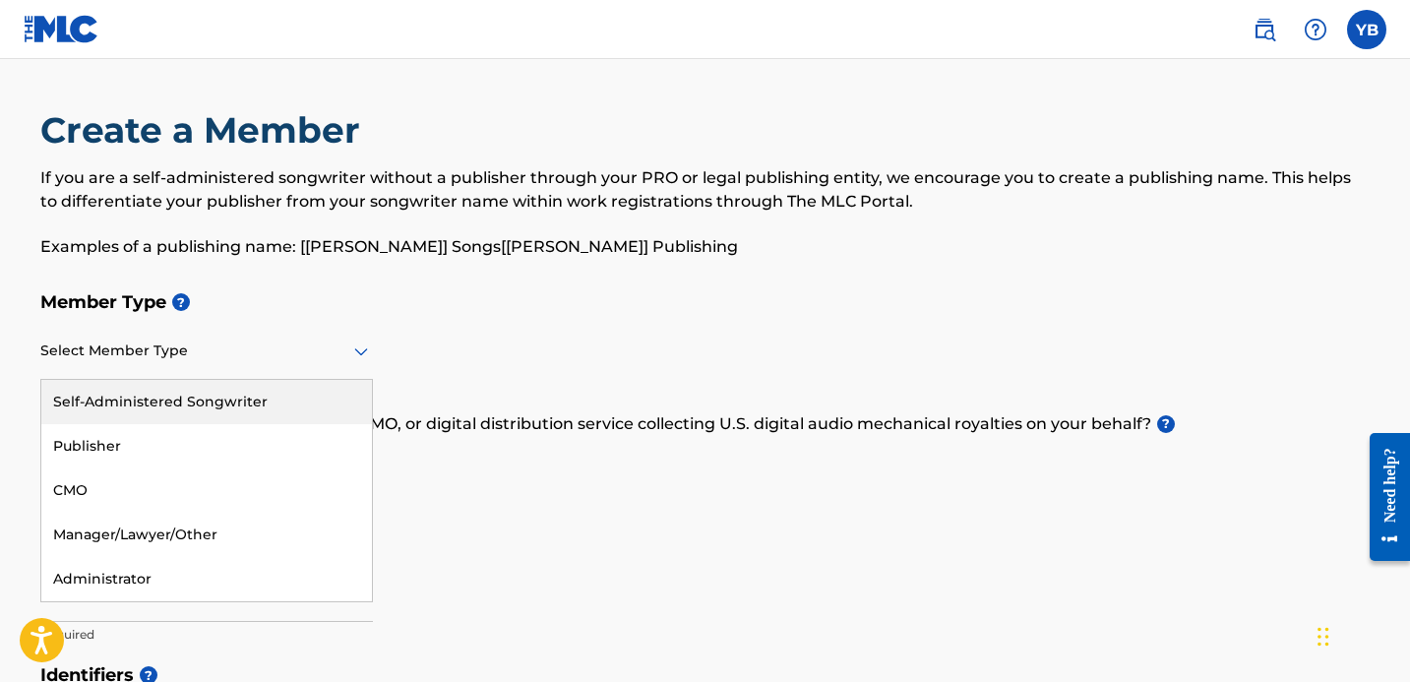
click at [142, 394] on div "Self-Administered Songwriter" at bounding box center [206, 402] width 331 height 44
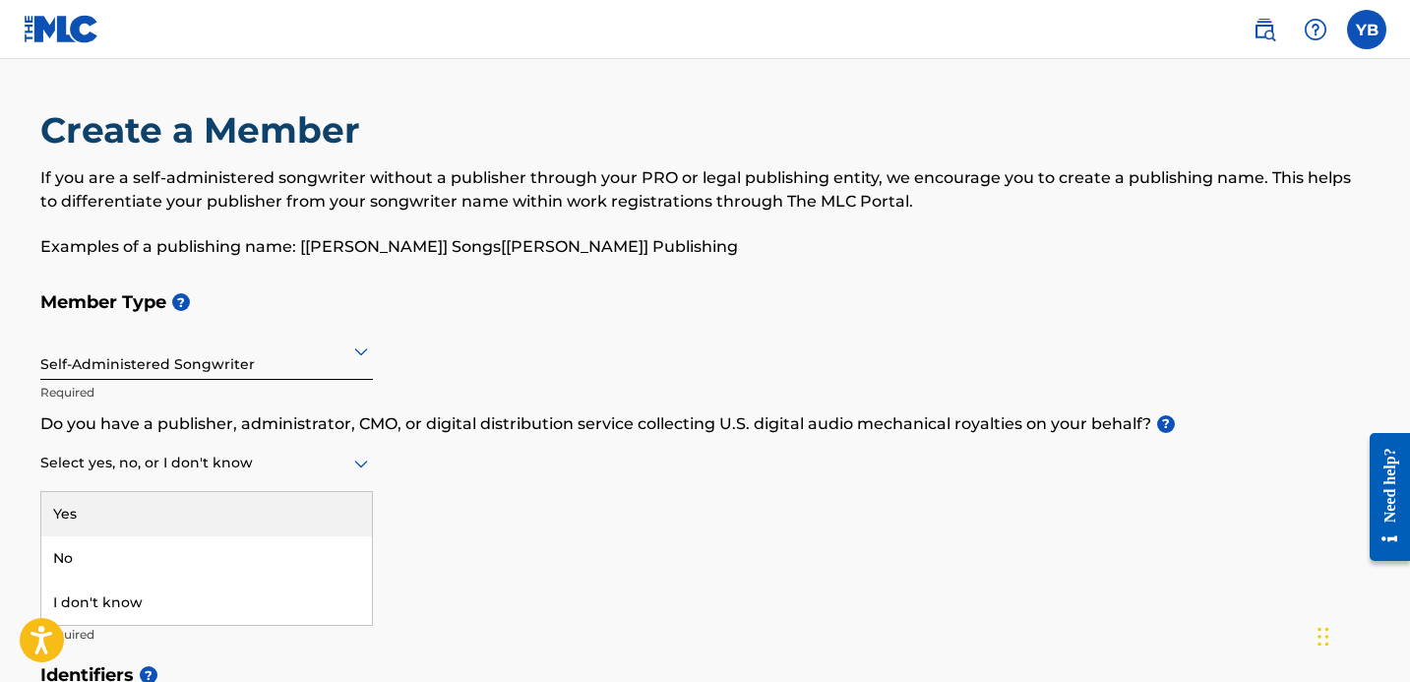
click at [156, 475] on div "Select yes, no, or I don't know" at bounding box center [206, 464] width 333 height 56
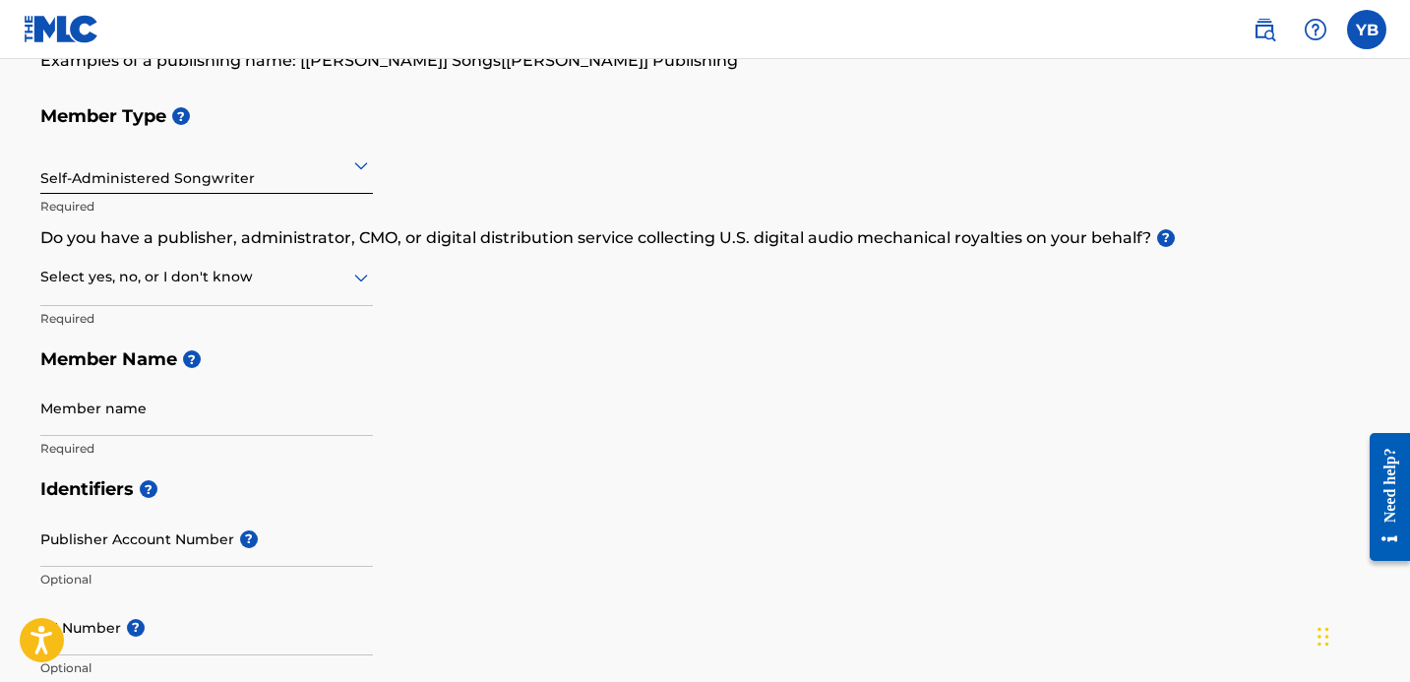
scroll to position [196, 0]
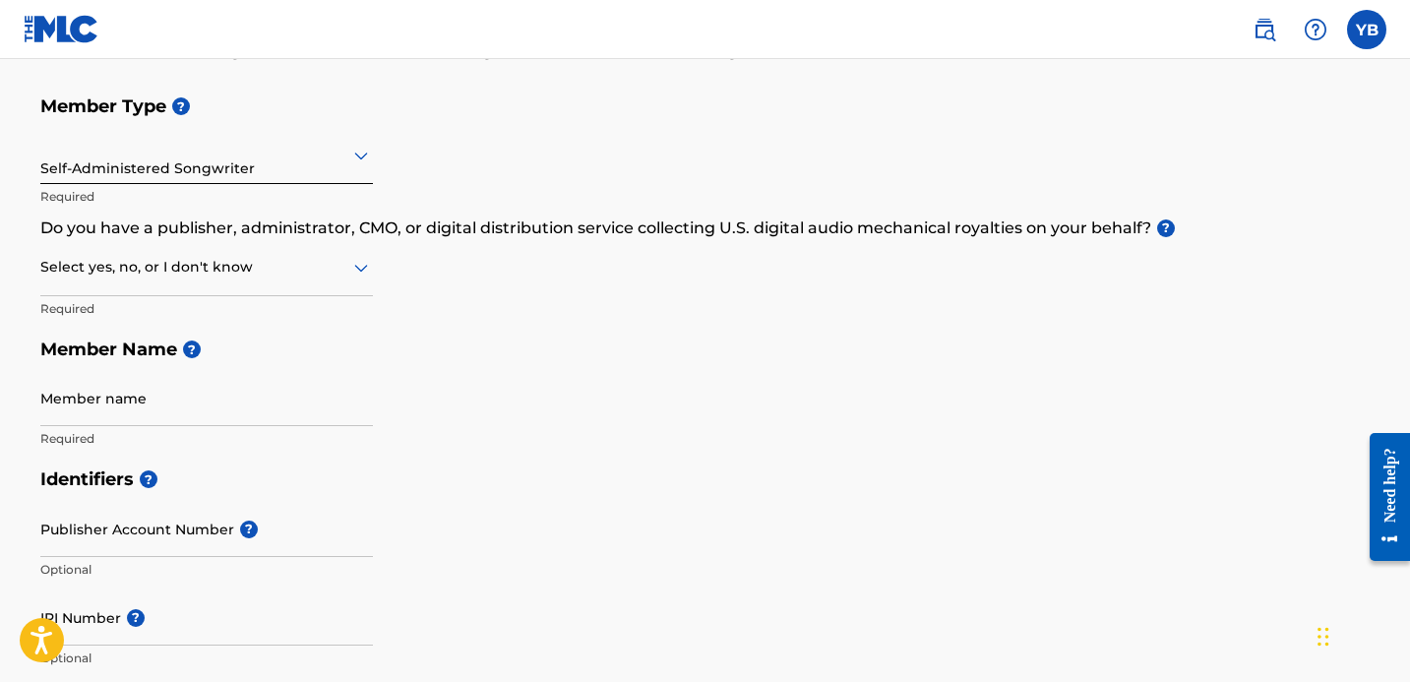
click at [257, 265] on div at bounding box center [206, 267] width 333 height 25
click at [225, 348] on div "No" at bounding box center [206, 362] width 331 height 44
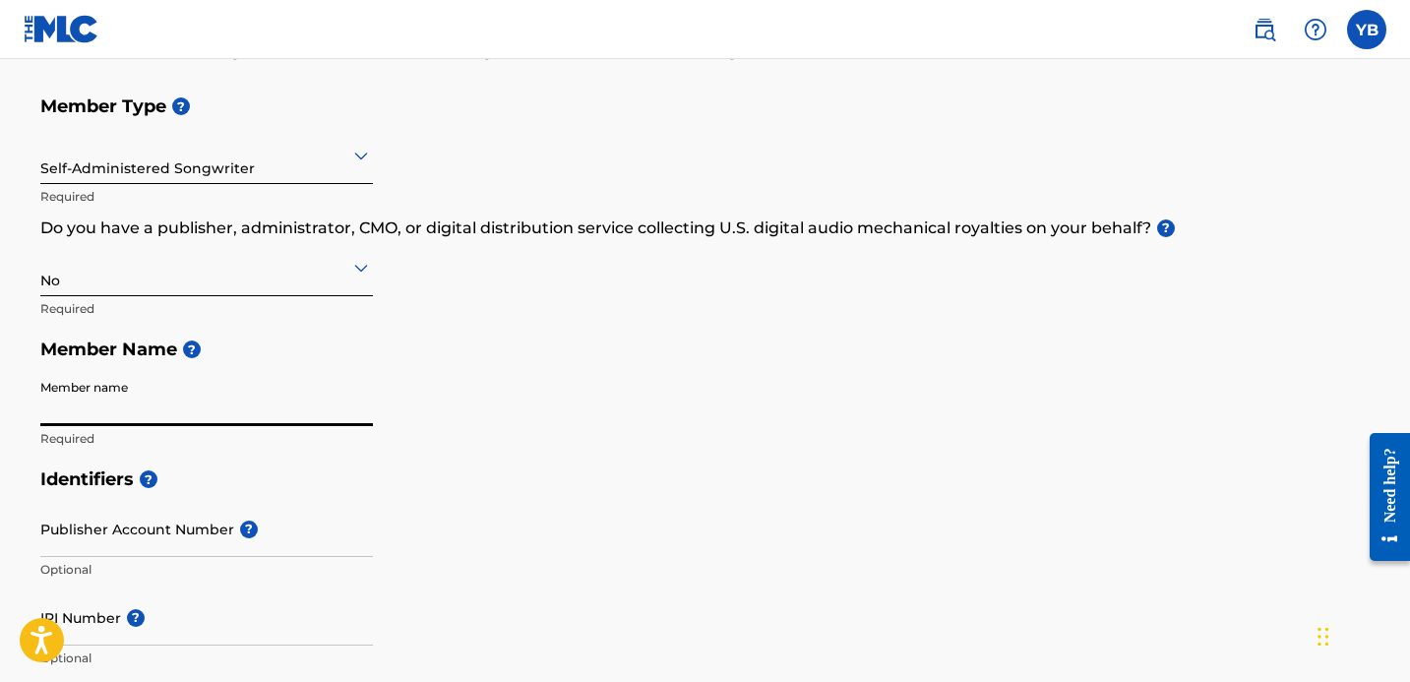
click at [168, 410] on input "Member name" at bounding box center [206, 398] width 333 height 56
type input "Yohanna Bauerdorf"
type input "[STREET_ADDRESS]"
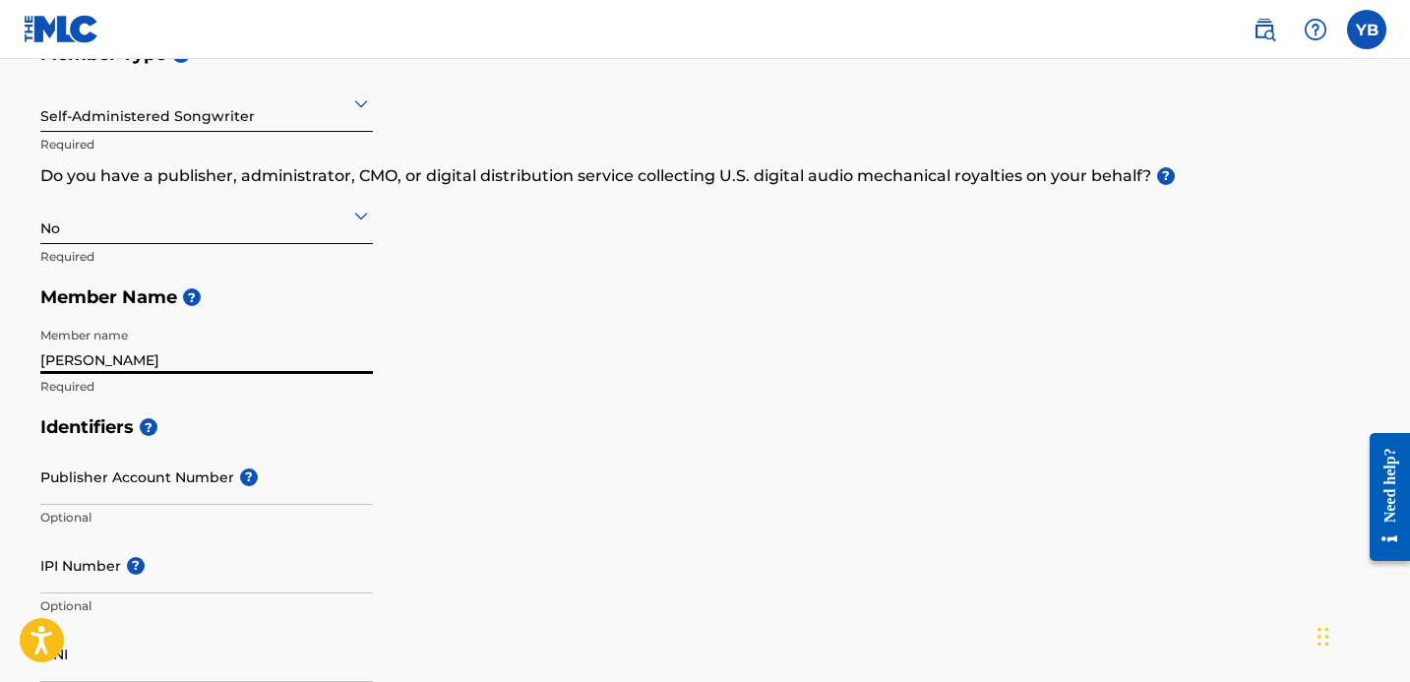
scroll to position [282, 0]
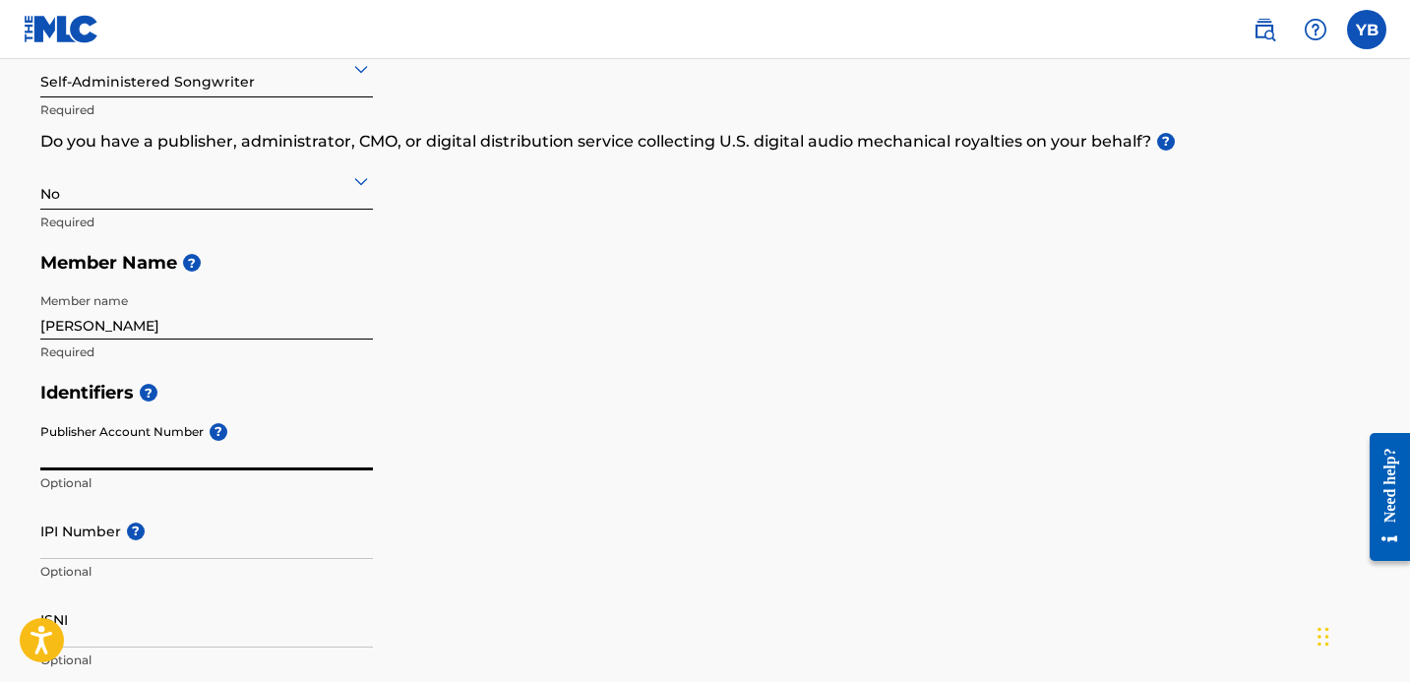
click at [142, 436] on input "Publisher Account Number ?" at bounding box center [206, 442] width 333 height 56
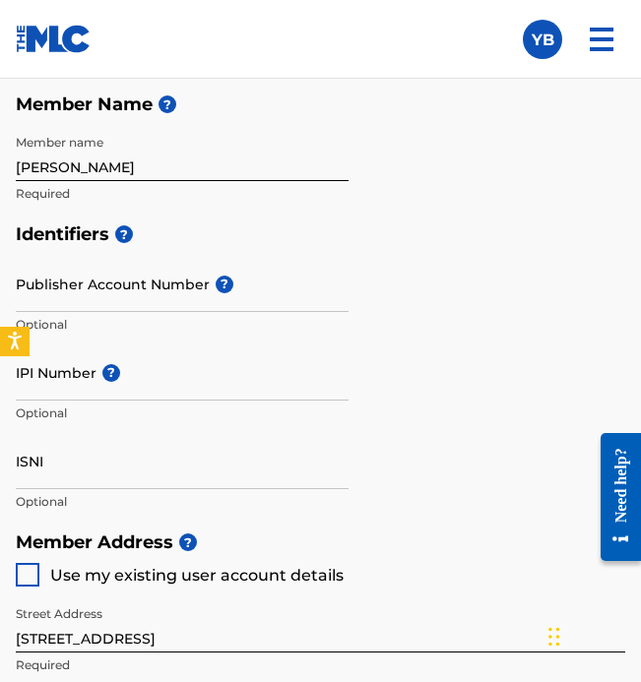
scroll to position [572, 0]
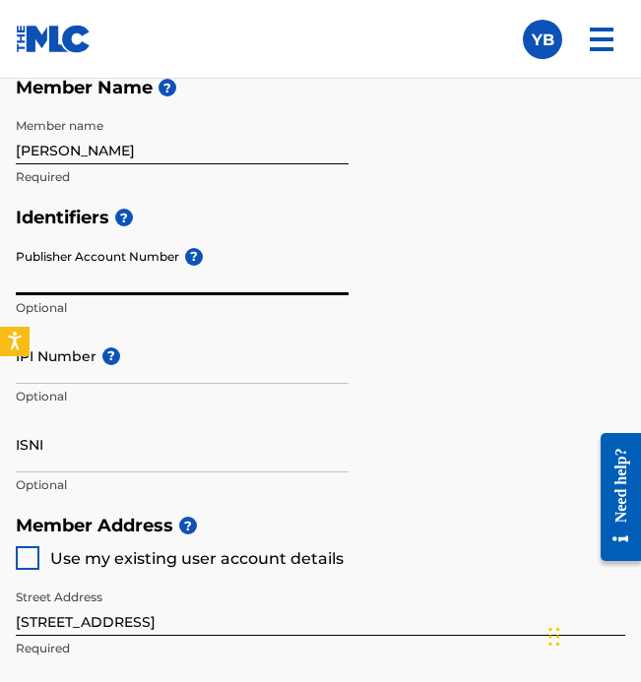
paste input "3829900"
click at [145, 373] on input "IPI Number ?" at bounding box center [182, 356] width 333 height 56
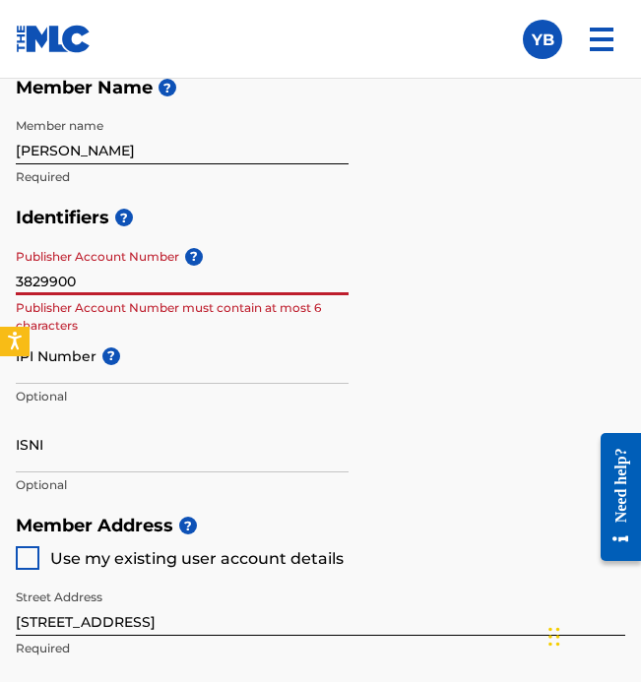
drag, startPoint x: 76, startPoint y: 288, endPoint x: 0, endPoint y: 286, distance: 75.8
click at [0, 286] on div "Create a Member If you are a self-administered songwriter without a publisher t…" at bounding box center [320, 521] width 641 height 1930
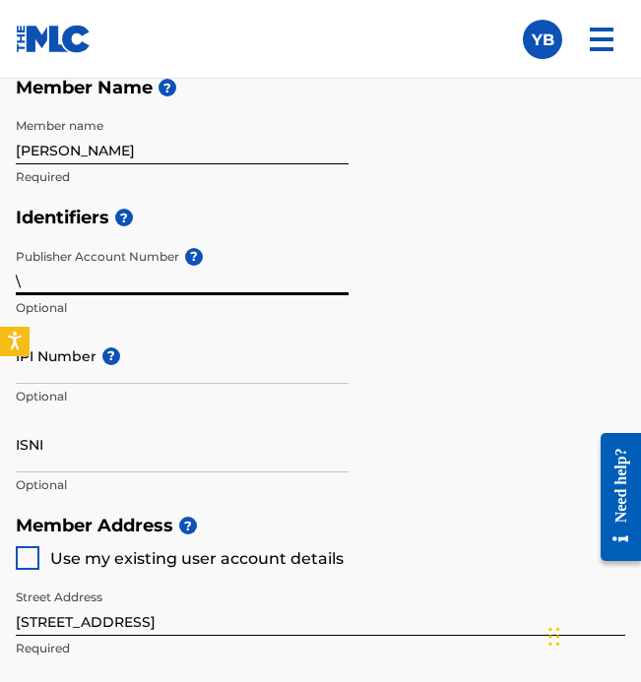
type input "\"
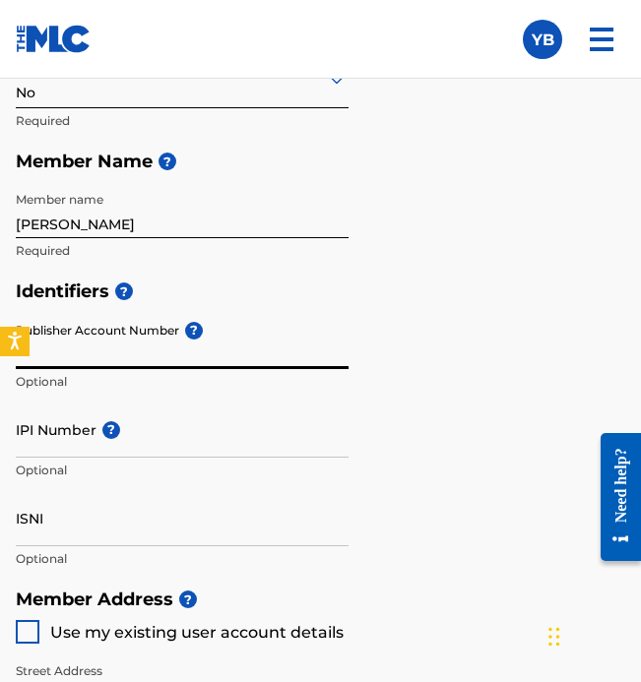
scroll to position [555, 0]
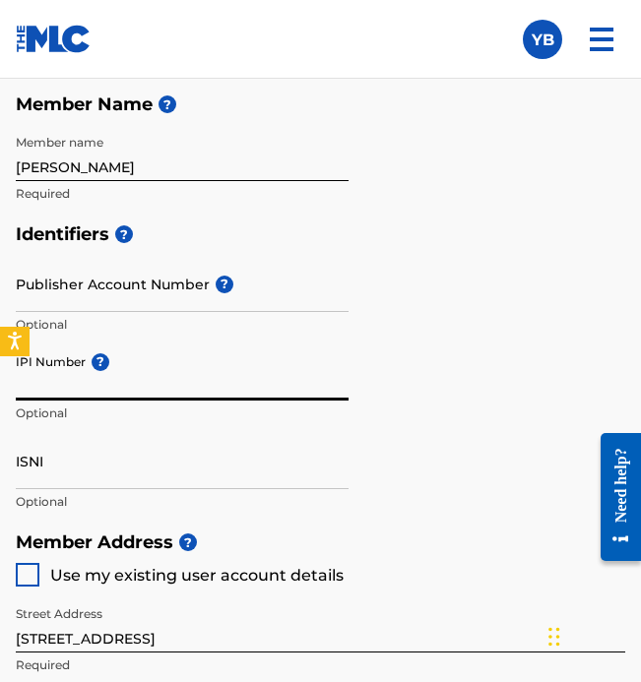
click at [124, 389] on input "IPI Number ?" at bounding box center [182, 372] width 333 height 56
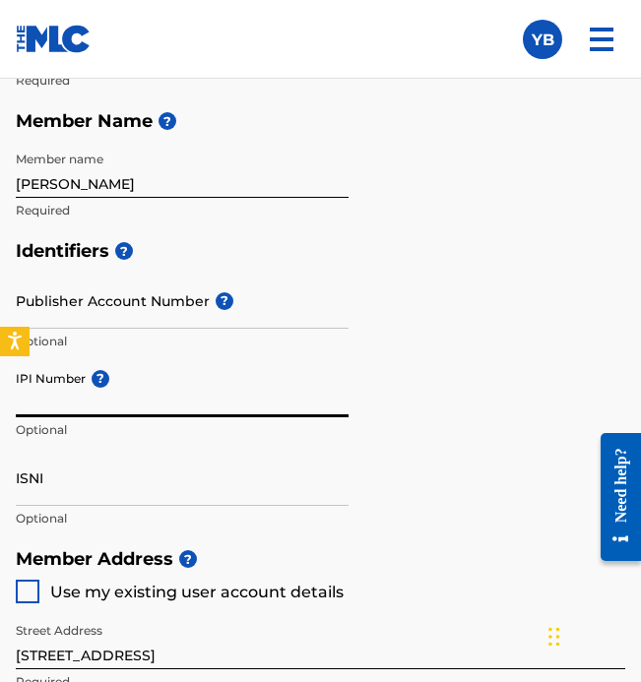
paste input "01289349009"
type input "01289349009"
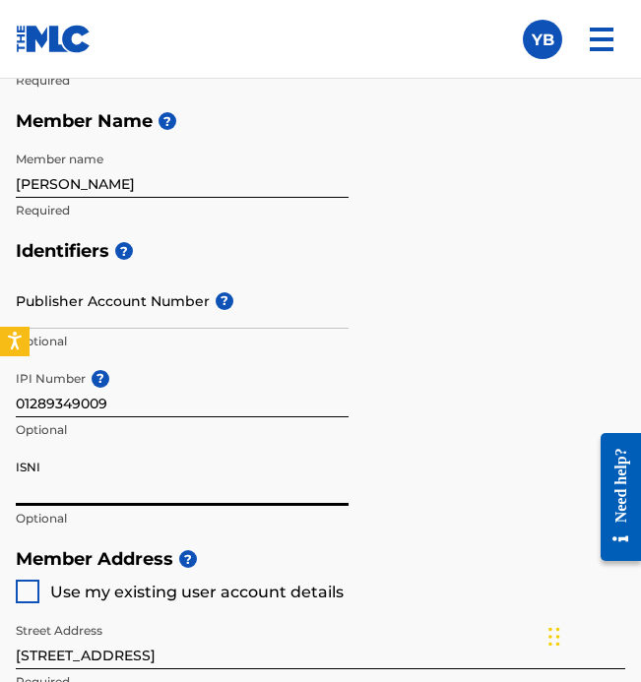
click at [60, 478] on input "ISNI" at bounding box center [182, 478] width 333 height 56
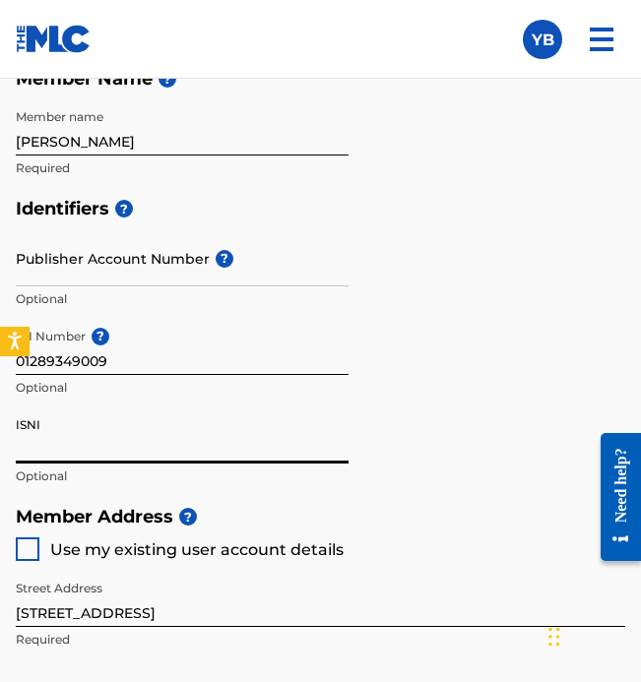
scroll to position [588, 0]
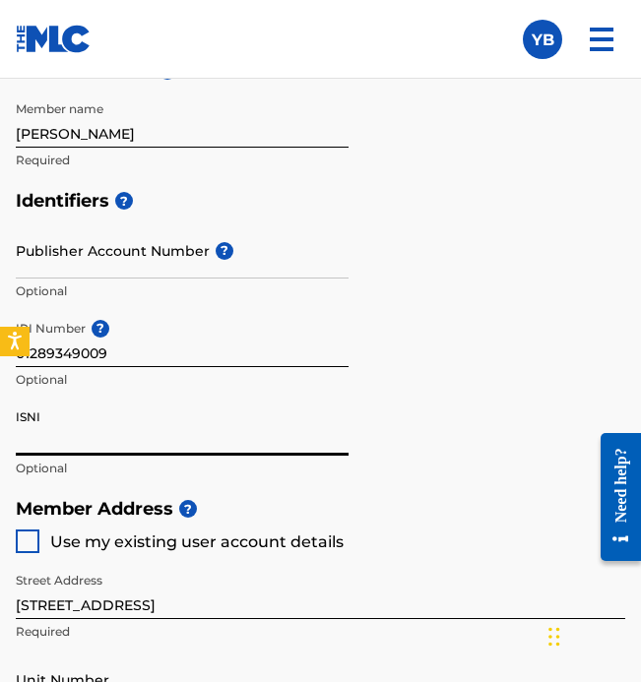
click at [225, 260] on input "Publisher Account Number ?" at bounding box center [182, 250] width 333 height 56
